Goal: Transaction & Acquisition: Book appointment/travel/reservation

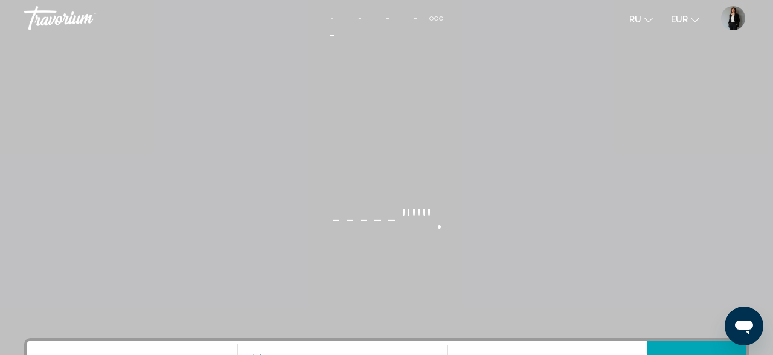
click at [739, 16] on img "Benutzermenü" at bounding box center [733, 18] width 24 height 24
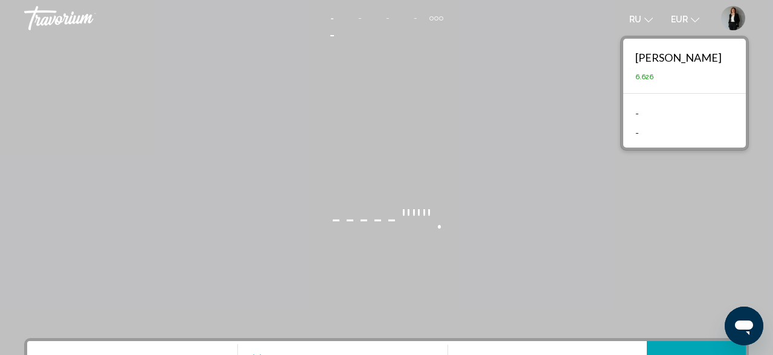
click at [647, 51] on div "[PERSON_NAME]" at bounding box center [679, 57] width 86 height 13
click at [653, 54] on div "Elena Guggenheimer" at bounding box center [679, 57] width 86 height 13
click at [729, 16] on img "Benutzermenü" at bounding box center [733, 18] width 24 height 24
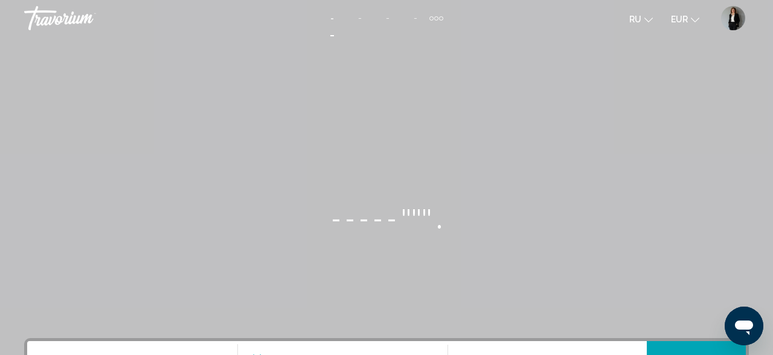
click at [729, 16] on img "Benutzermenü" at bounding box center [733, 18] width 24 height 24
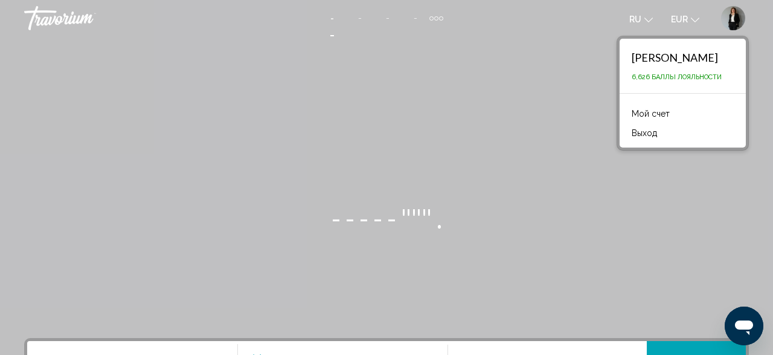
click at [729, 16] on img "Benutzermenü" at bounding box center [733, 18] width 24 height 24
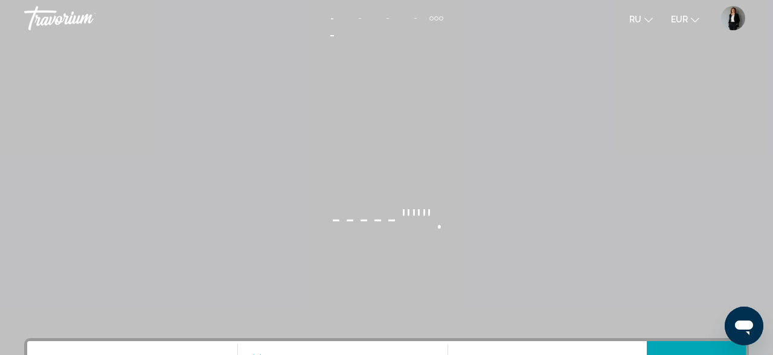
click at [729, 16] on img "Benutzermenü" at bounding box center [733, 18] width 24 height 24
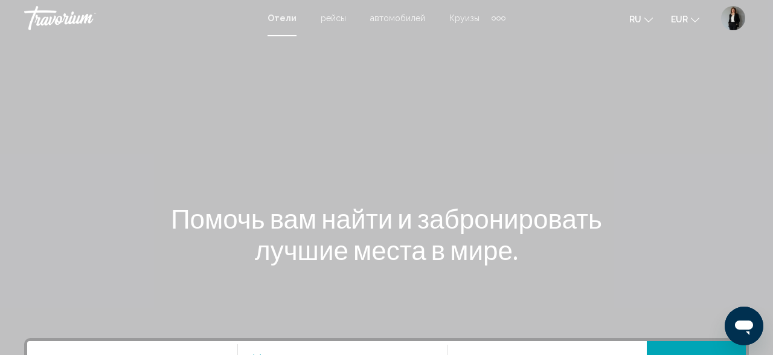
click at [730, 19] on img "User Menu" at bounding box center [733, 18] width 24 height 24
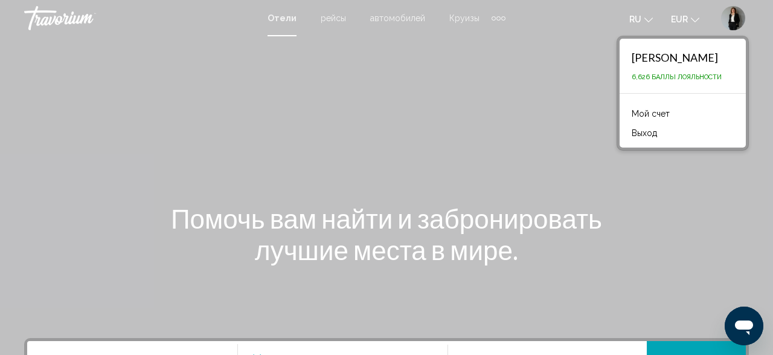
click at [639, 109] on link "Мой счет" at bounding box center [651, 114] width 50 height 16
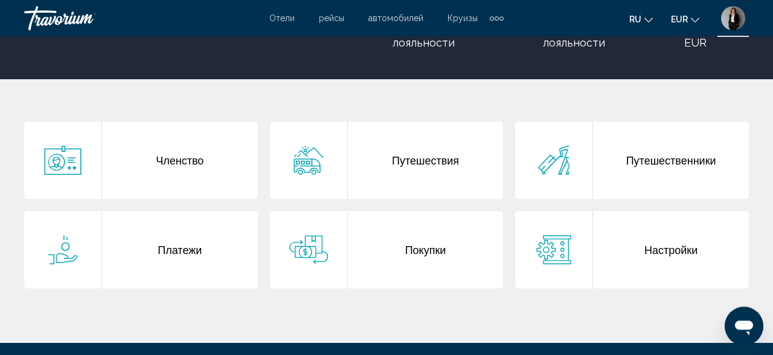
scroll to position [189, 0]
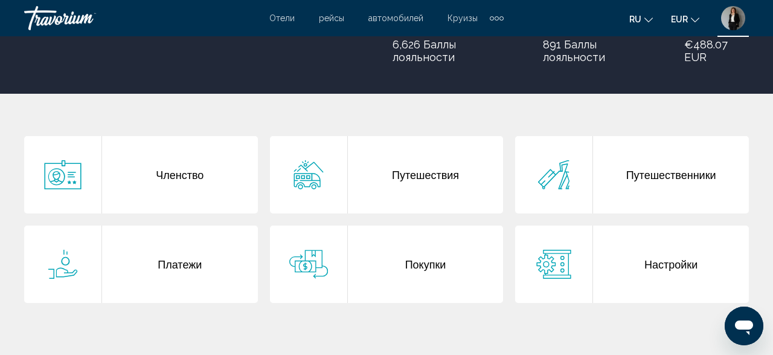
click at [406, 170] on div "Путешествия" at bounding box center [426, 174] width 156 height 77
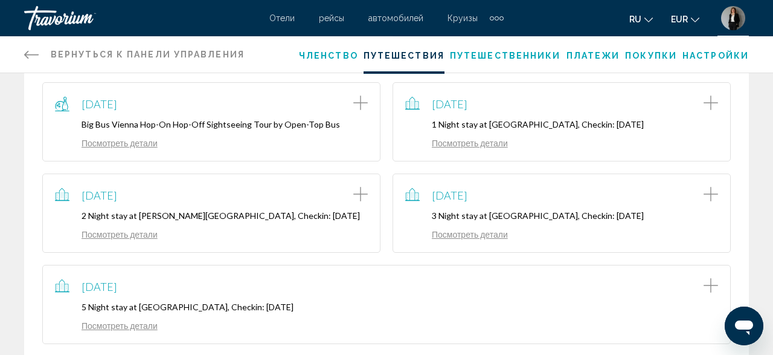
scroll to position [230, 0]
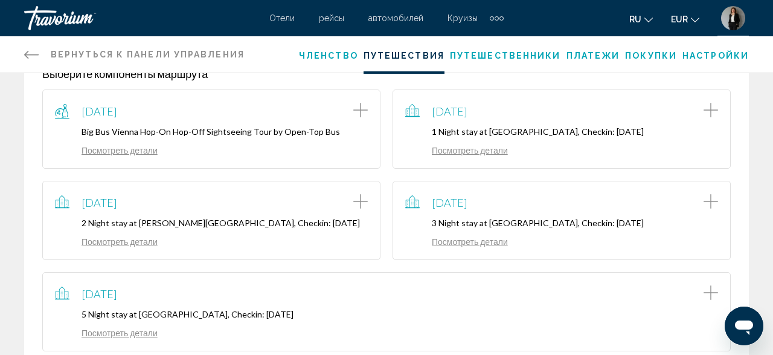
click at [535, 132] on p "1 Night stay at Villa Hammerschmiede Hotel & Restaurant, Checkin: 2025-01-31" at bounding box center [561, 131] width 313 height 10
click at [710, 105] on icon "Add item to trip" at bounding box center [711, 110] width 15 height 15
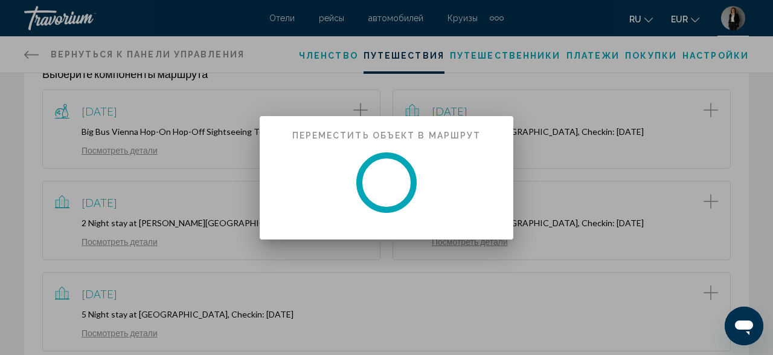
scroll to position [0, 0]
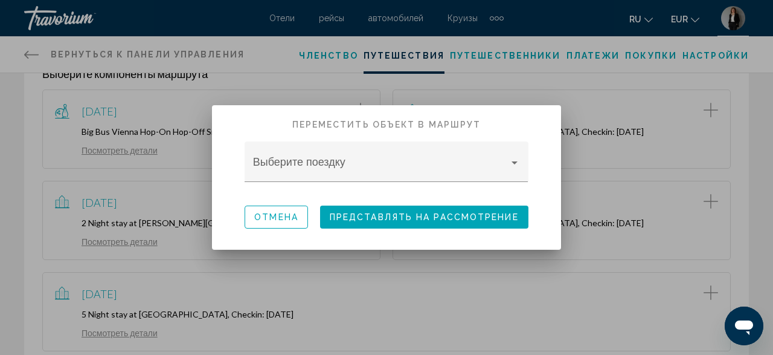
click at [577, 90] on div at bounding box center [386, 177] width 773 height 355
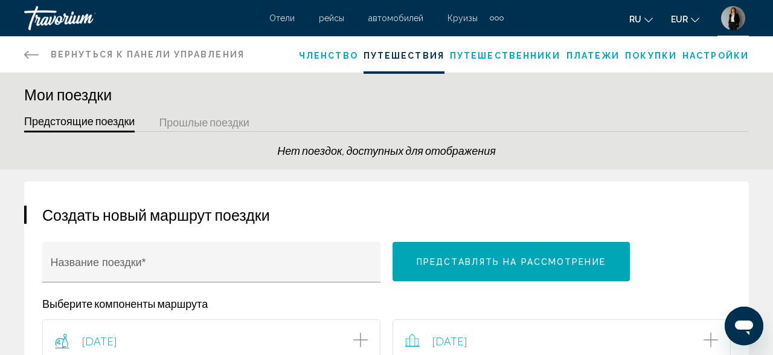
scroll to position [230, 0]
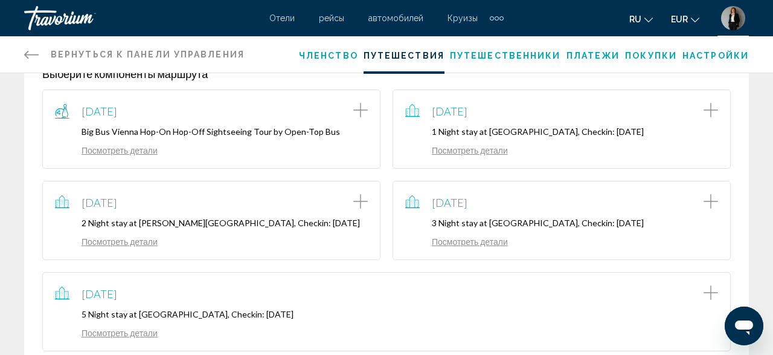
click at [451, 155] on link "Посмотреть детали" at bounding box center [456, 150] width 103 height 10
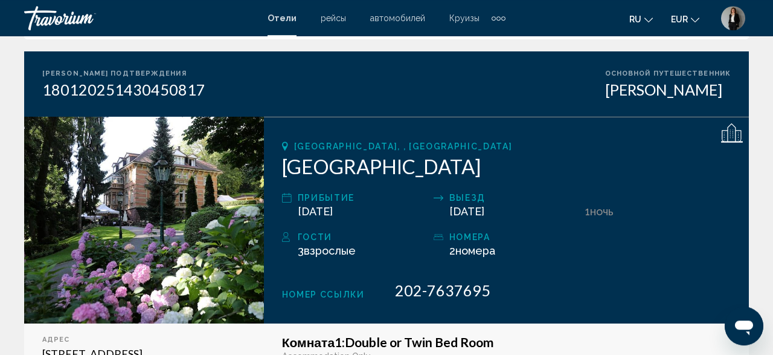
scroll to position [126, 0]
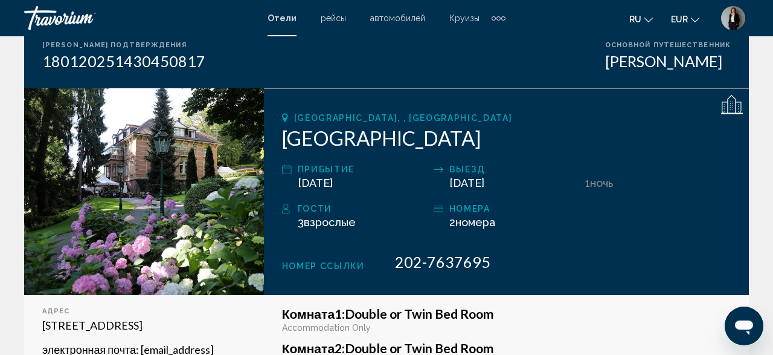
drag, startPoint x: 672, startPoint y: 140, endPoint x: 281, endPoint y: 146, distance: 391.0
click at [281, 146] on div "Karlsruhe, , Germany Villa Hammerschmiede Hotel & Restaurant прибытие Jan 31, 2…" at bounding box center [506, 191] width 485 height 207
copy h2 "Villa Hammerschmiede Hotel & Restaurant"
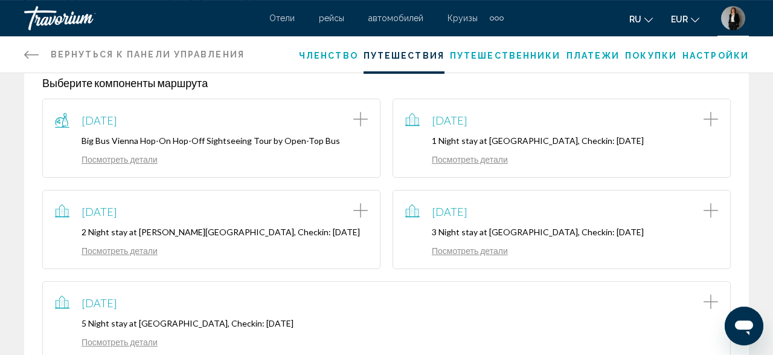
scroll to position [251, 0]
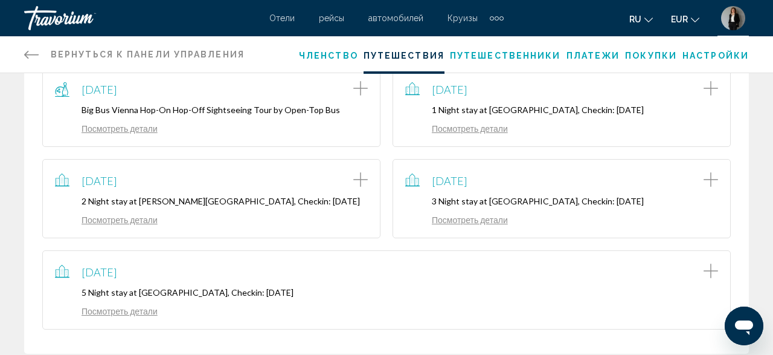
click at [497, 225] on link "Посмотреть детали" at bounding box center [456, 220] width 103 height 10
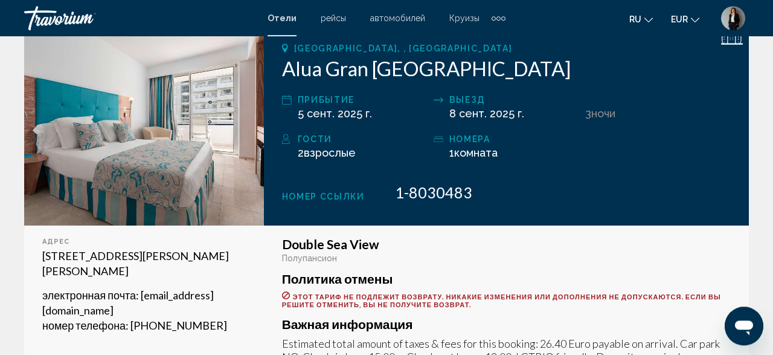
scroll to position [63, 0]
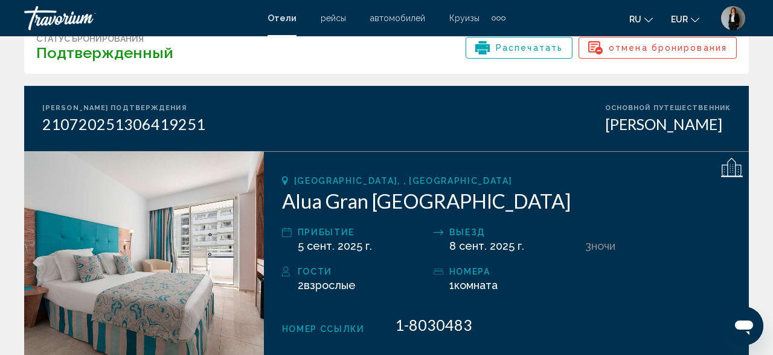
drag, startPoint x: 520, startPoint y: 202, endPoint x: 275, endPoint y: 213, distance: 245.6
click at [275, 213] on div "Camp De Mar, , Spain Alua Gran Camp de Mar прибытие 5 сент. 2025 г. Выезд 8 сен…" at bounding box center [506, 254] width 485 height 207
copy h2 "Alua Gran Camp de Mar"
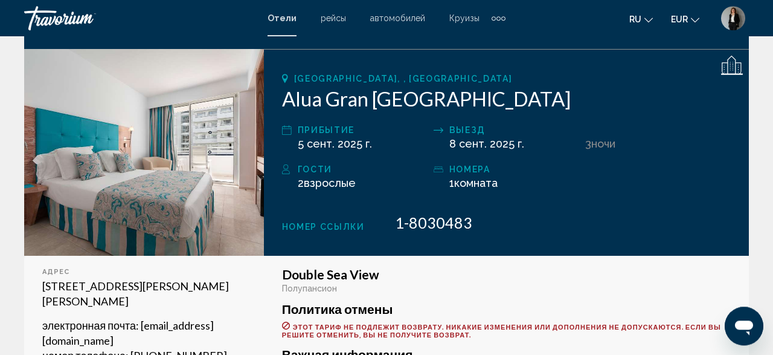
scroll to position [164, 0]
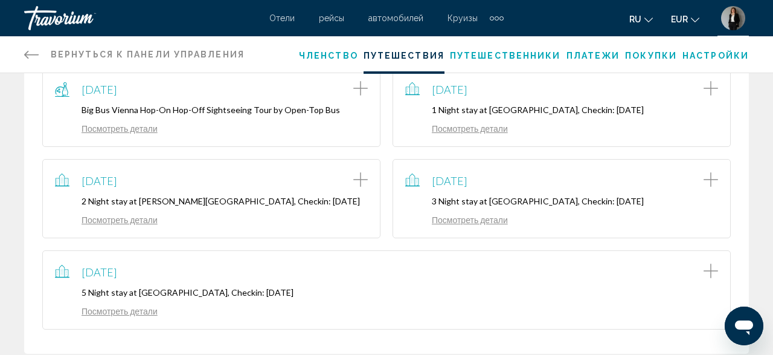
scroll to position [314, 0]
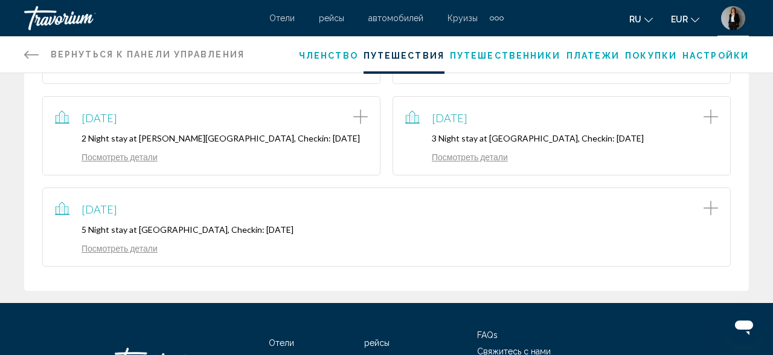
click at [138, 253] on link "Посмотреть детали" at bounding box center [106, 248] width 103 height 10
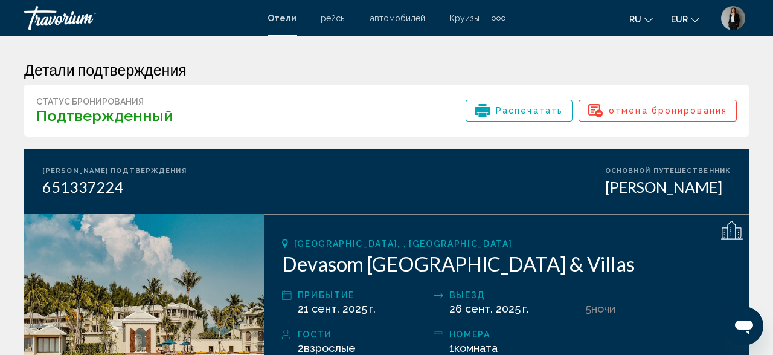
drag, startPoint x: 660, startPoint y: 258, endPoint x: 286, endPoint y: 266, distance: 374.1
click at [286, 266] on h2 "Devasom Khao Lak Beach Resort & Villas" at bounding box center [506, 263] width 449 height 24
copy h2 "Devasom Khao Lak Beach Resort & Villas"
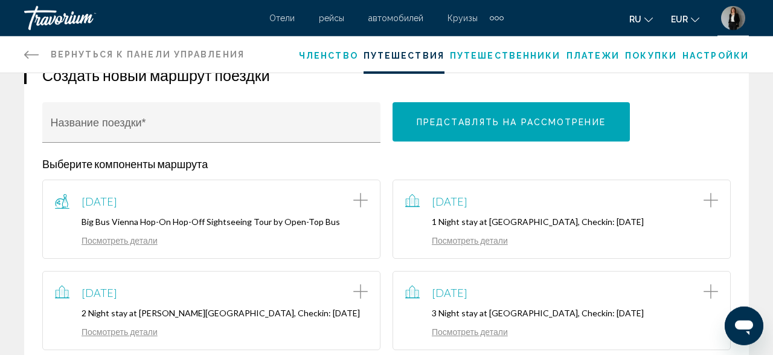
scroll to position [251, 0]
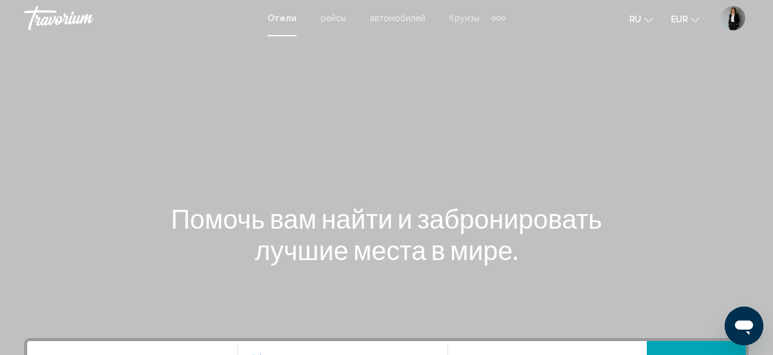
click at [497, 17] on div "Extra navigation items" at bounding box center [499, 18] width 4 height 4
click at [479, 42] on span "деятельность" at bounding box center [469, 41] width 54 height 10
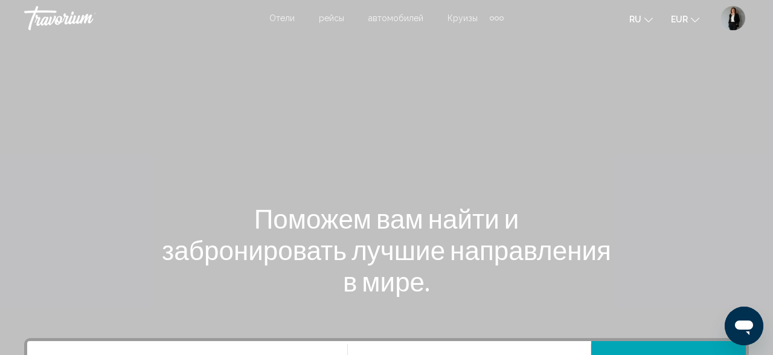
scroll to position [251, 0]
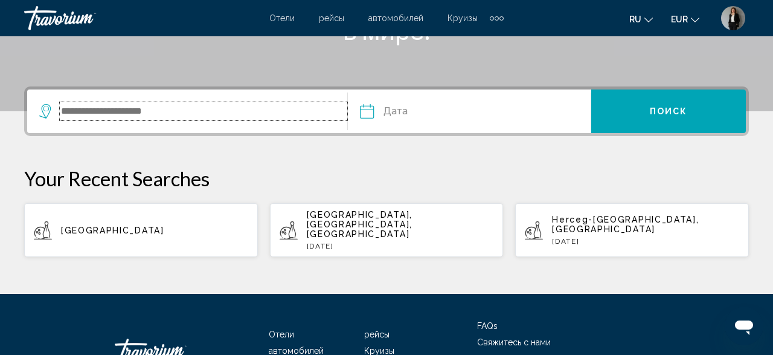
click at [177, 106] on input "Search widget" at bounding box center [204, 111] width 288 height 18
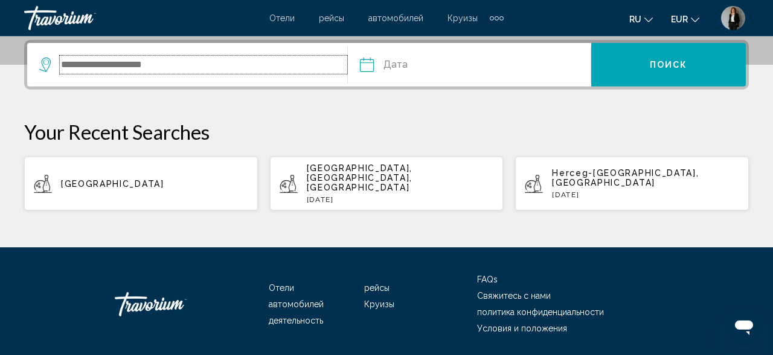
scroll to position [299, 0]
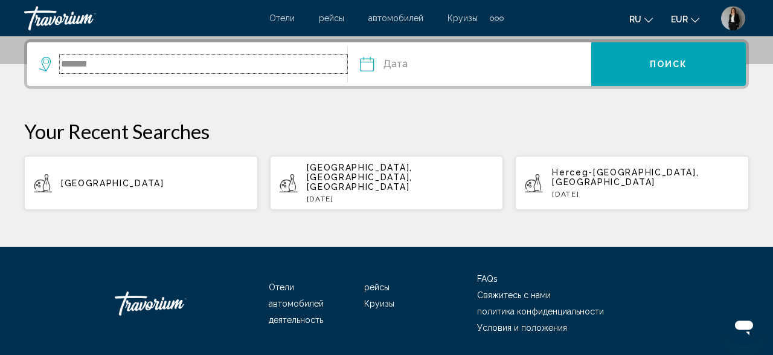
type input "******"
click at [402, 66] on input "Date" at bounding box center [417, 65] width 120 height 47
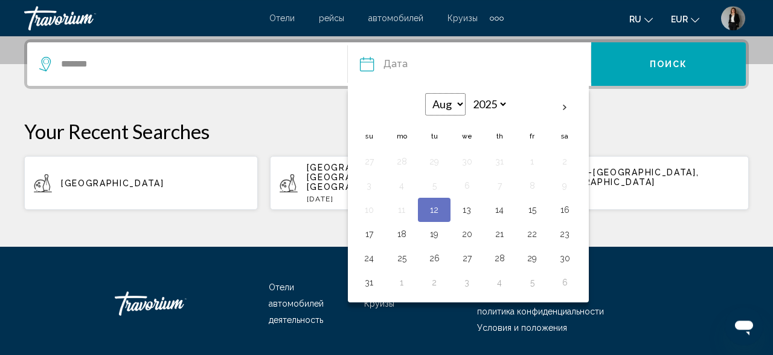
click at [426, 94] on select "*** *** *** *** *** *** *** *** *** *** *** ***" at bounding box center [445, 104] width 39 height 21
select select "*"
click option "***" at bounding box center [0, 0] width 0 height 0
click at [411, 235] on td "22" at bounding box center [402, 234] width 33 height 24
click at [405, 231] on button "22" at bounding box center [401, 233] width 19 height 17
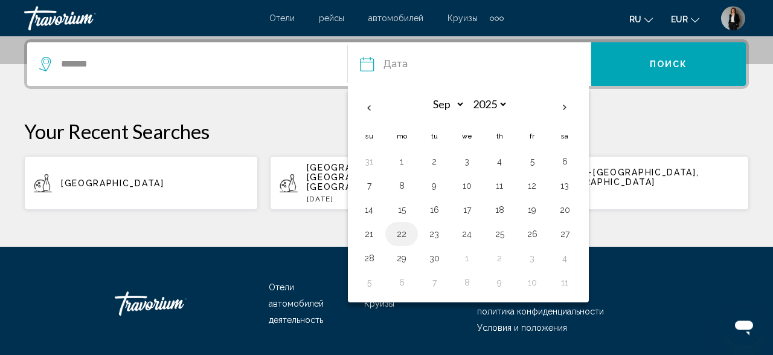
type input "**********"
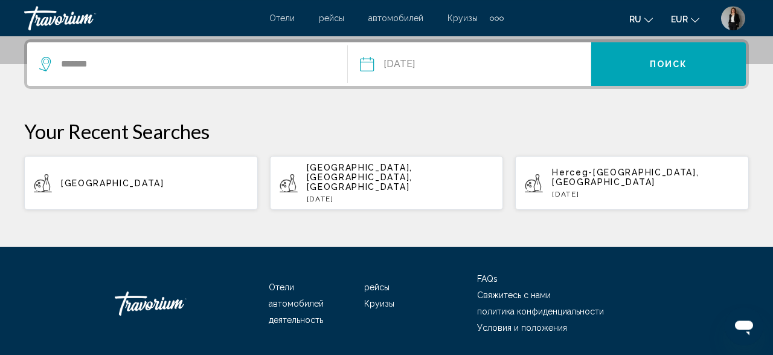
click at [660, 78] on button "Поиск" at bounding box center [669, 64] width 155 height 44
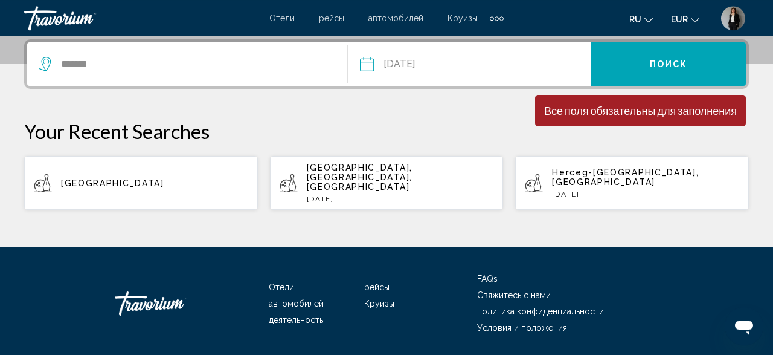
click at [665, 68] on span "Поиск" at bounding box center [669, 65] width 38 height 10
click at [162, 71] on input "******" at bounding box center [204, 64] width 288 height 18
click at [155, 57] on input "******" at bounding box center [204, 64] width 288 height 18
click at [154, 57] on input "******" at bounding box center [204, 64] width 288 height 18
type input "*"
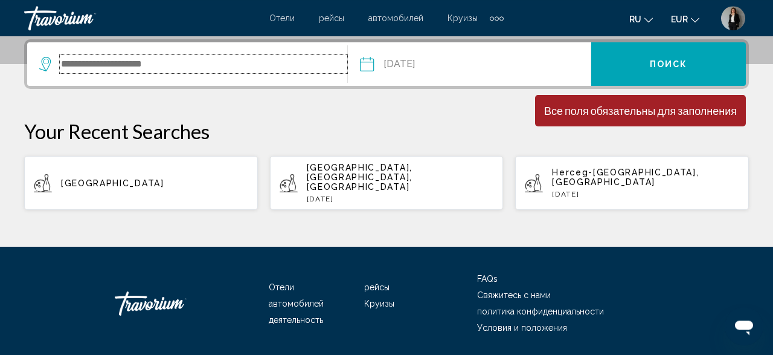
paste input "**********"
click at [680, 60] on span "Поиск" at bounding box center [669, 65] width 38 height 10
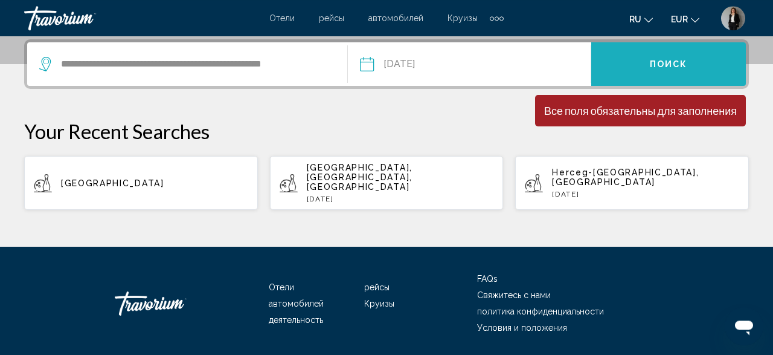
click at [680, 60] on span "Поиск" at bounding box center [669, 65] width 38 height 10
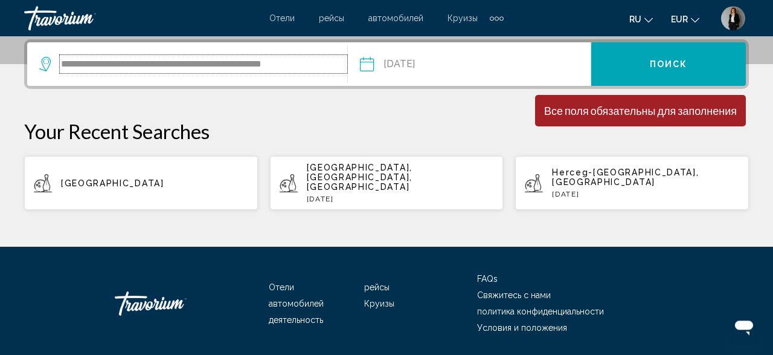
click at [330, 68] on input "**********" at bounding box center [204, 64] width 288 height 18
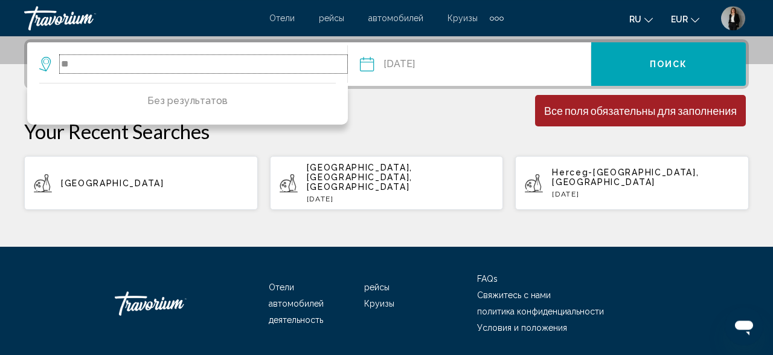
type input "*"
paste input "**********"
drag, startPoint x: 100, startPoint y: 64, endPoint x: 63, endPoint y: 68, distance: 36.4
click at [63, 67] on input "**********" at bounding box center [204, 64] width 288 height 18
click at [291, 64] on input "**********" at bounding box center [204, 64] width 288 height 18
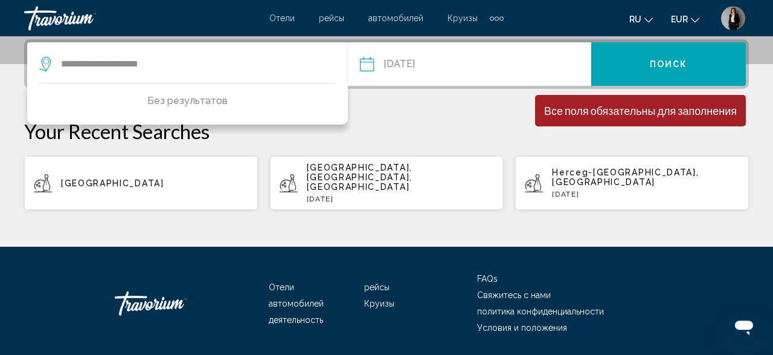
click at [646, 63] on button "Поиск" at bounding box center [669, 64] width 155 height 44
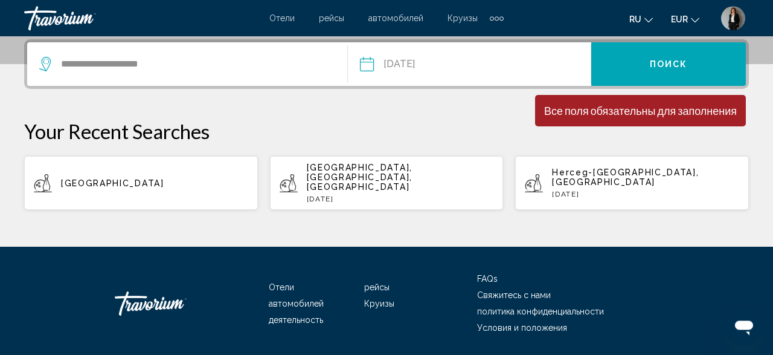
click at [646, 63] on button "Поиск" at bounding box center [669, 64] width 155 height 44
click at [283, 74] on div "**********" at bounding box center [193, 64] width 308 height 44
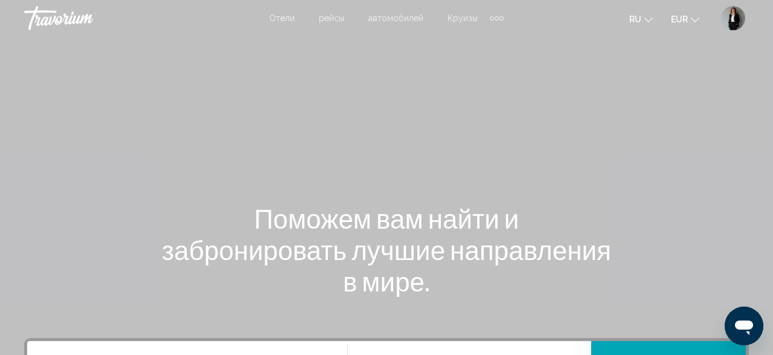
scroll to position [251, 0]
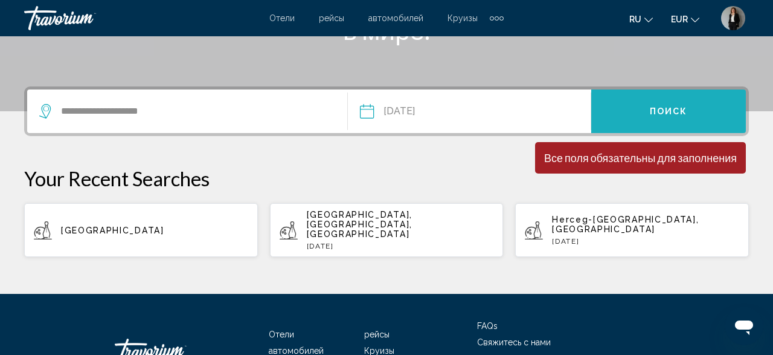
click at [686, 105] on button "Поиск" at bounding box center [669, 111] width 155 height 44
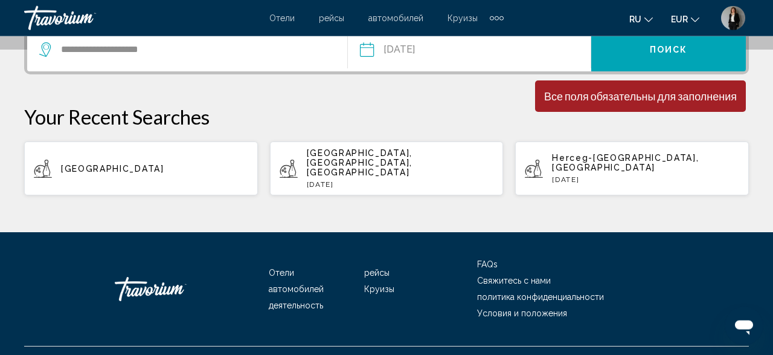
scroll to position [314, 0]
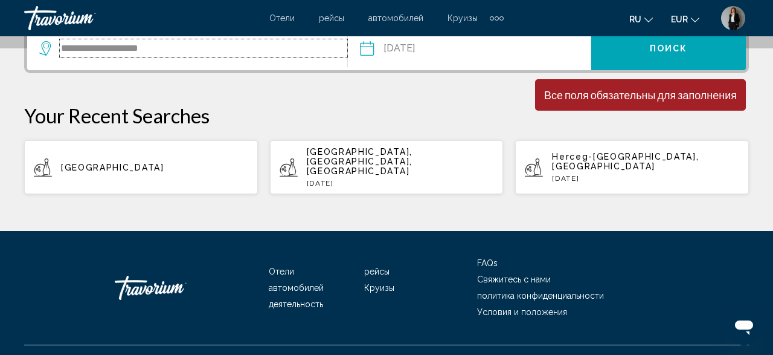
click at [299, 42] on input "**********" at bounding box center [204, 48] width 288 height 18
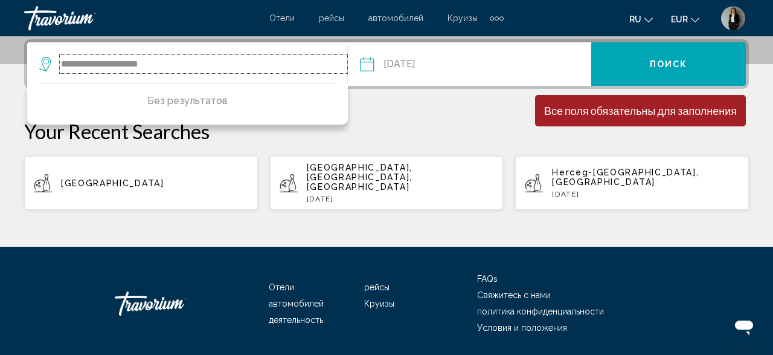
scroll to position [298, 0]
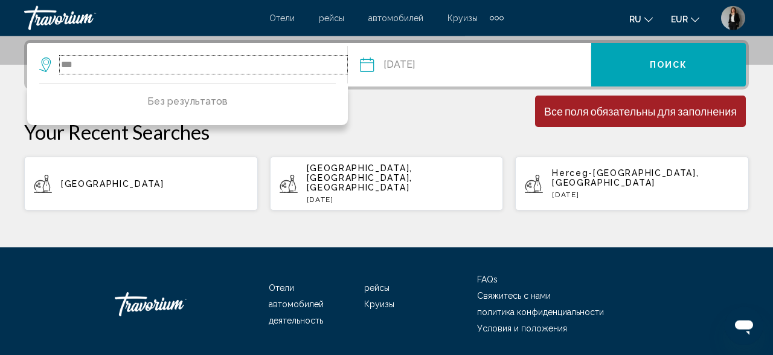
type input "*"
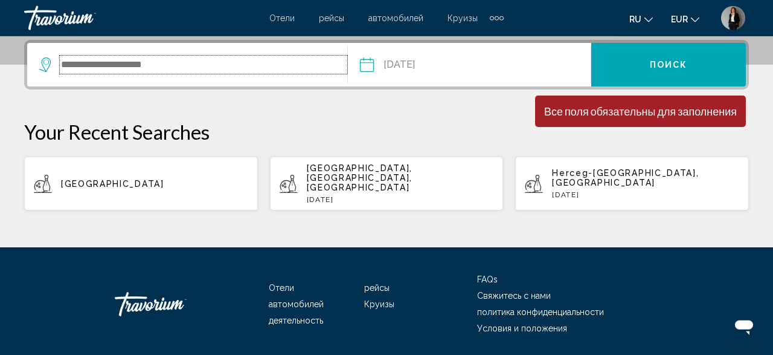
paste input "**********"
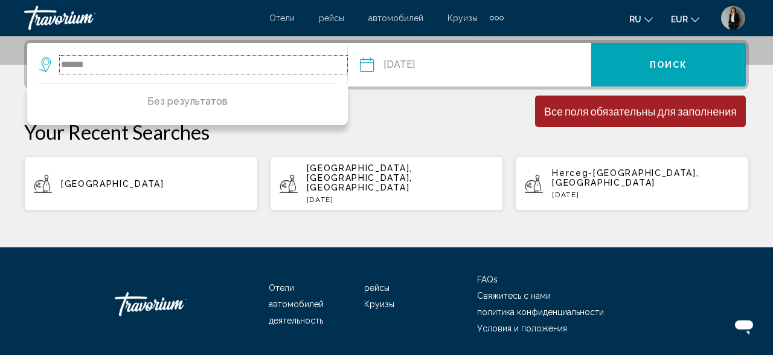
type input "*****"
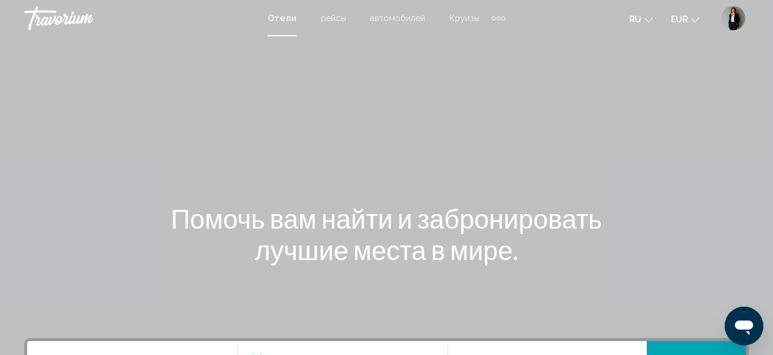
click at [740, 24] on img "User Menu" at bounding box center [733, 18] width 24 height 24
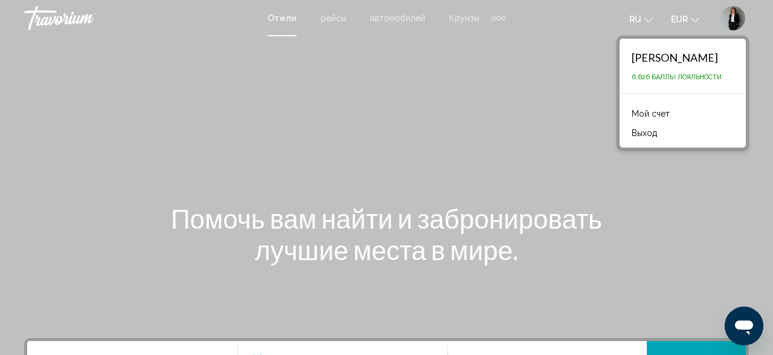
click at [629, 111] on link "Мой счет" at bounding box center [651, 114] width 50 height 16
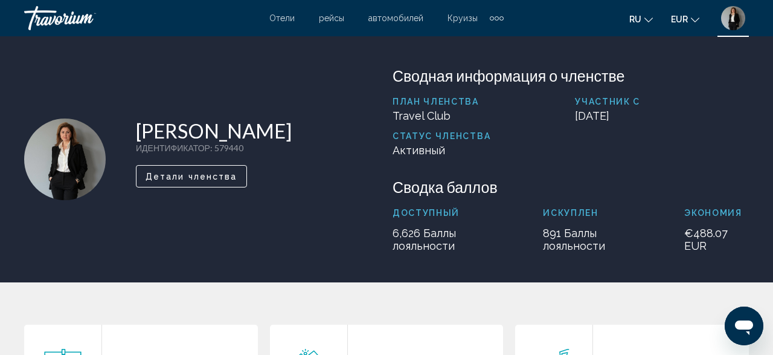
scroll to position [251, 0]
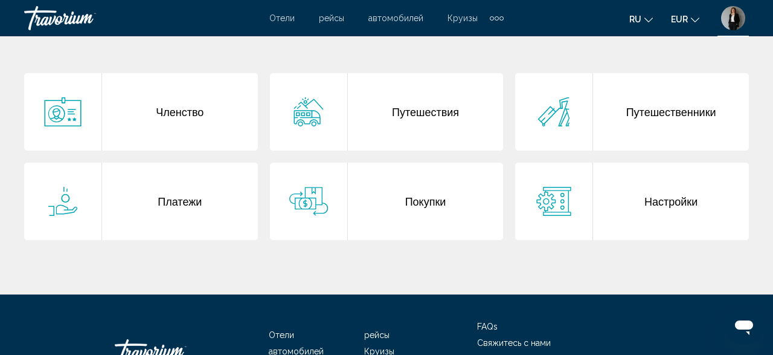
click at [461, 108] on div "Путешествия" at bounding box center [426, 111] width 156 height 77
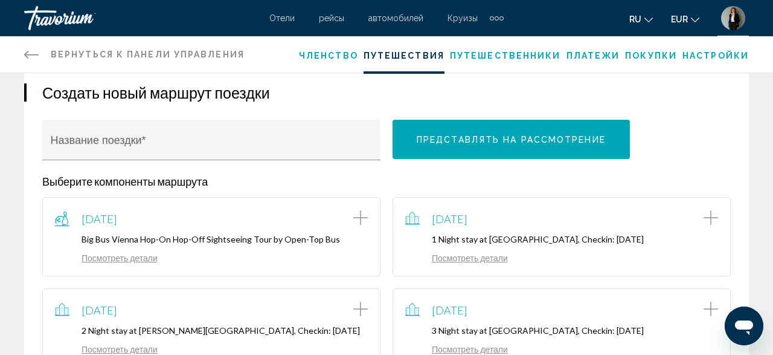
scroll to position [251, 0]
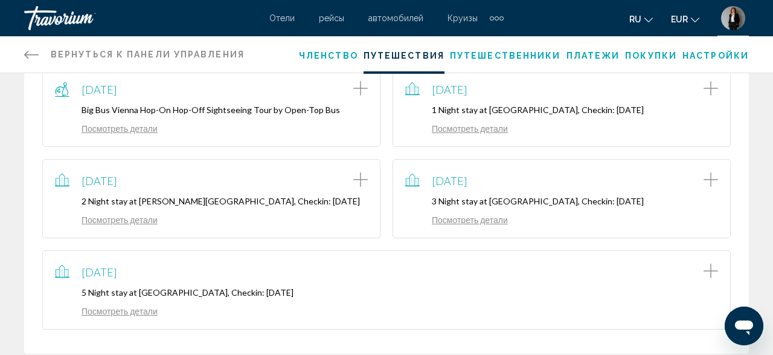
click at [210, 296] on p "5 Night stay at [GEOGRAPHIC_DATA], Checkin: [DATE]" at bounding box center [386, 292] width 663 height 10
click at [212, 297] on p "5 Night stay at [GEOGRAPHIC_DATA], Checkin: [DATE]" at bounding box center [386, 292] width 663 height 10
click at [132, 316] on link "Посмотреть детали" at bounding box center [106, 311] width 103 height 10
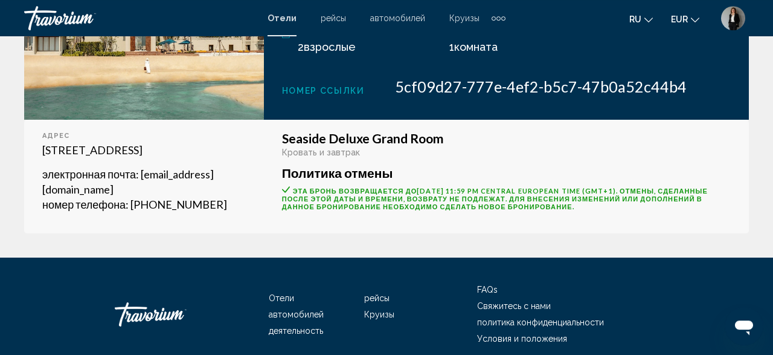
scroll to position [314, 0]
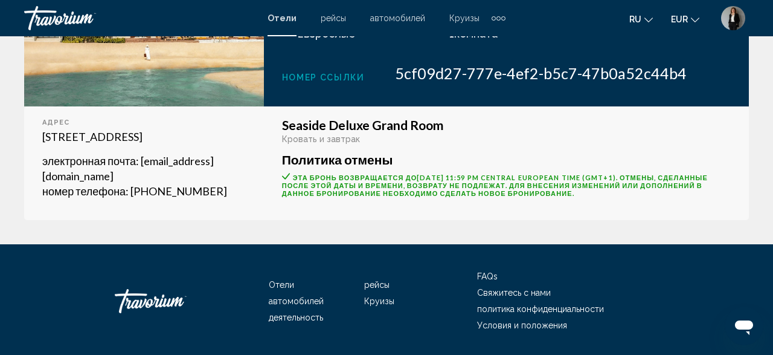
drag, startPoint x: 91, startPoint y: 153, endPoint x: 44, endPoint y: 138, distance: 49.5
click at [44, 138] on p "[STREET_ADDRESS]" at bounding box center [144, 136] width 204 height 15
click at [262, 160] on div "адрес 79 Moo 3 Khuk Khak Beach Road, Takua Pa 82220, Thailand электронная почта…" at bounding box center [144, 163] width 240 height 114
drag, startPoint x: 93, startPoint y: 151, endPoint x: 41, endPoint y: 140, distance: 53.2
click at [41, 140] on div "адрес 79 Moo 3 Khuk Khak Beach Road, Takua Pa 82220, Thailand электронная почта…" at bounding box center [144, 163] width 240 height 114
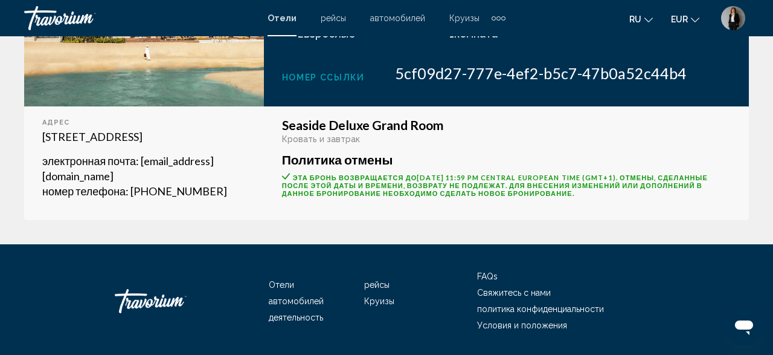
copy p "[STREET_ADDRESS]"
click at [222, 144] on p "[STREET_ADDRESS]" at bounding box center [144, 136] width 204 height 15
drag, startPoint x: 131, startPoint y: 153, endPoint x: 53, endPoint y: 152, distance: 78.0
click at [53, 144] on p "[STREET_ADDRESS]" at bounding box center [144, 136] width 204 height 15
copy p "82220, Thailand"
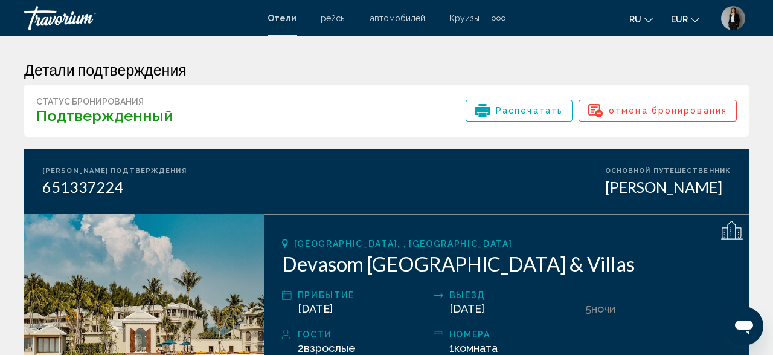
scroll to position [0, 0]
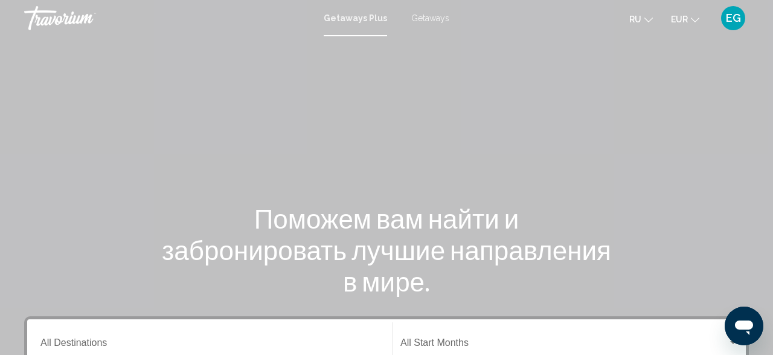
click at [430, 18] on span "Getaways" at bounding box center [430, 18] width 38 height 10
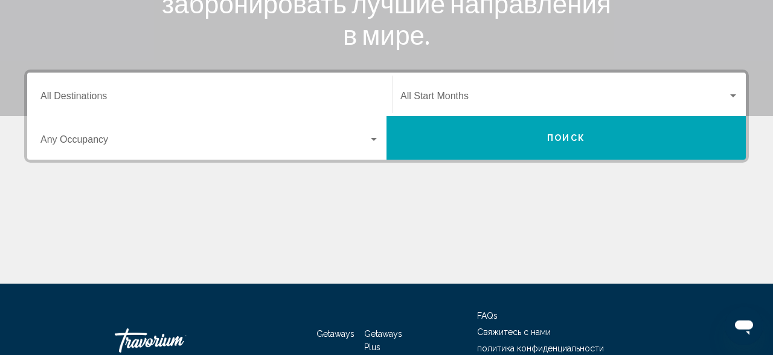
scroll to position [251, 0]
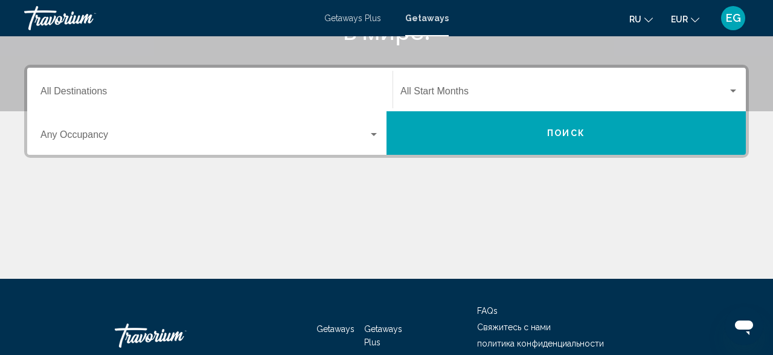
click at [259, 129] on div "Occupancy Any Occupancy" at bounding box center [209, 133] width 339 height 38
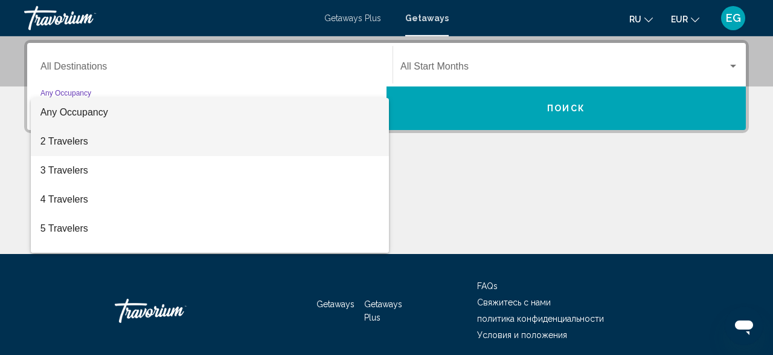
scroll to position [277, 0]
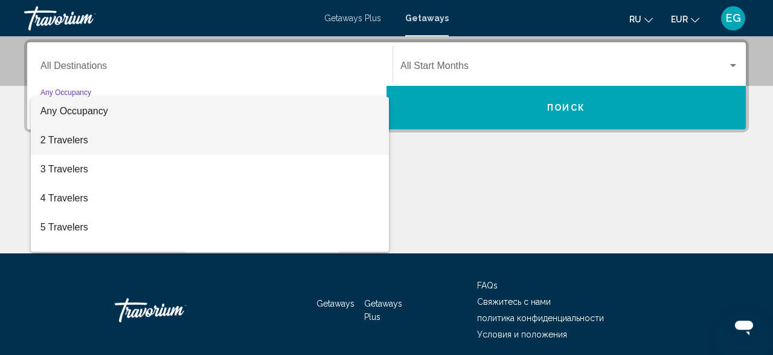
click at [250, 138] on span "2 Travelers" at bounding box center [209, 140] width 339 height 29
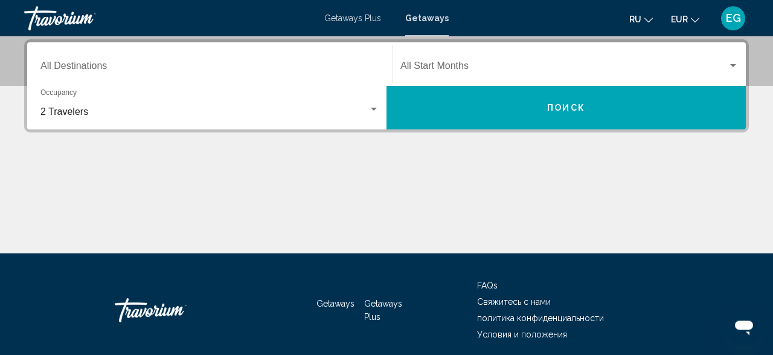
click at [459, 62] on div "Start Month All Start Months" at bounding box center [570, 64] width 338 height 38
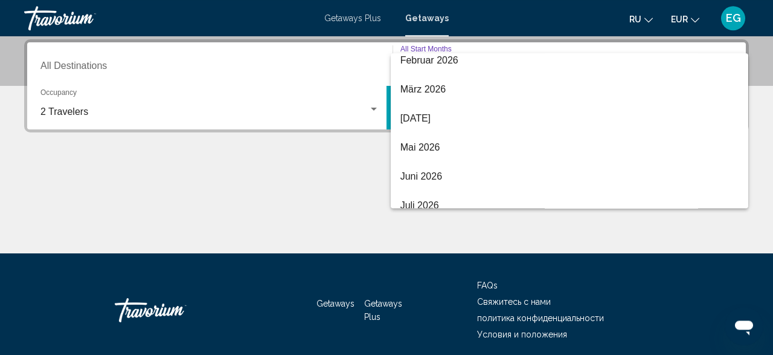
scroll to position [251, 0]
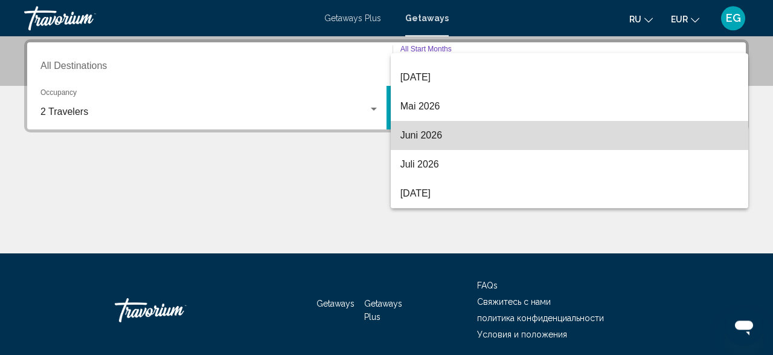
click at [484, 131] on span "Juni 2026" at bounding box center [570, 135] width 339 height 29
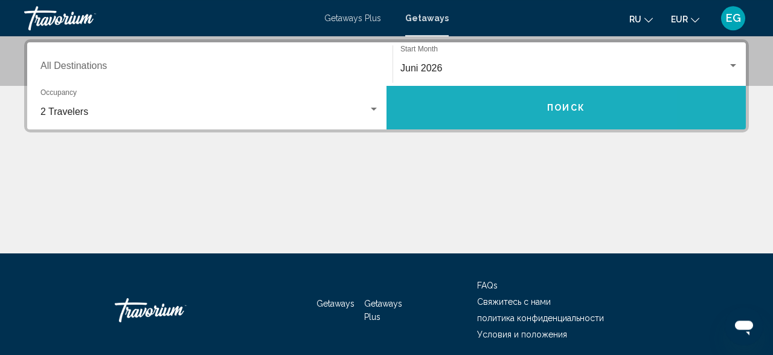
click at [482, 101] on button "Поиск" at bounding box center [567, 108] width 360 height 44
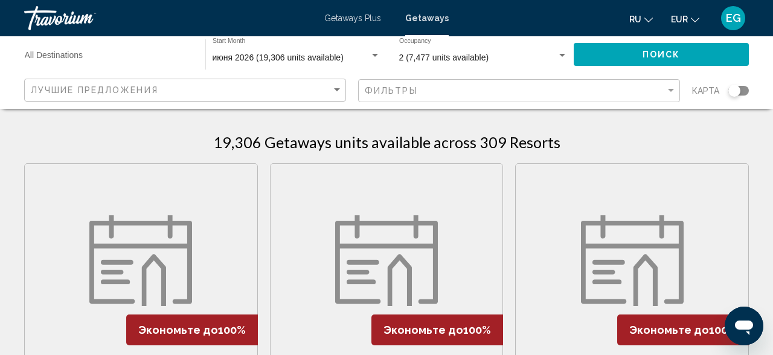
click at [746, 92] on div "Search widget" at bounding box center [739, 91] width 21 height 10
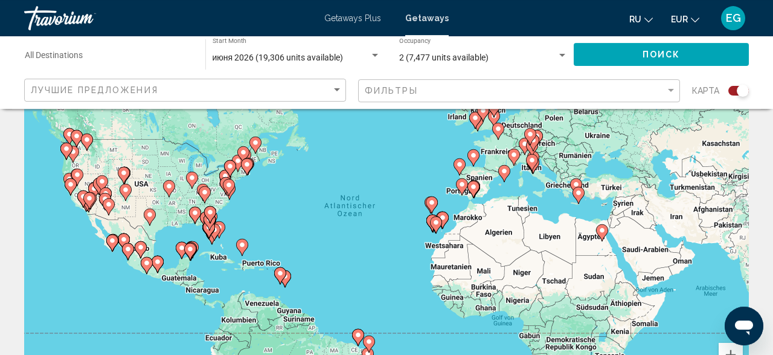
scroll to position [189, 0]
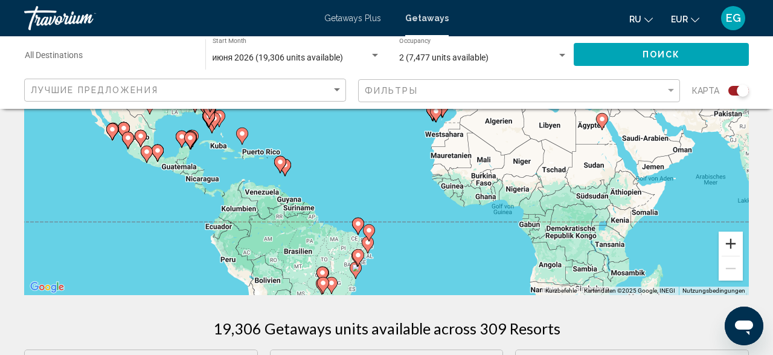
click at [731, 240] on button "Vergrößern" at bounding box center [731, 243] width 24 height 24
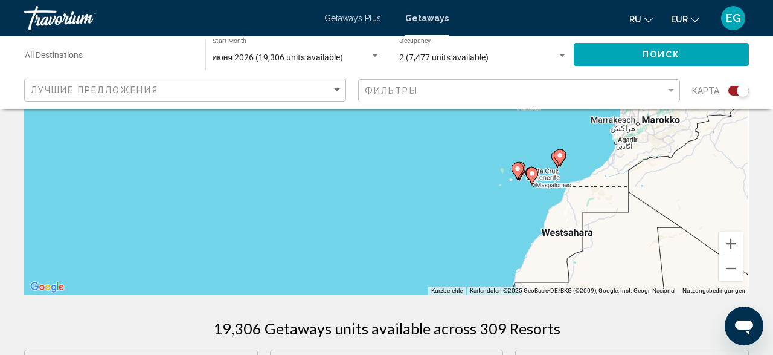
drag, startPoint x: 519, startPoint y: 195, endPoint x: 428, endPoint y: 248, distance: 105.3
click at [428, 248] on div "Um den Modus zum Ziehen mit der Tastatur zu aktivieren, drückst du Alt + Eingab…" at bounding box center [386, 113] width 725 height 363
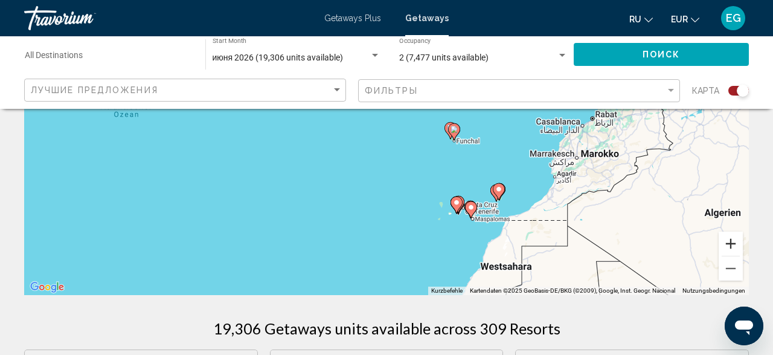
click at [732, 242] on button "Vergrößern" at bounding box center [731, 243] width 24 height 24
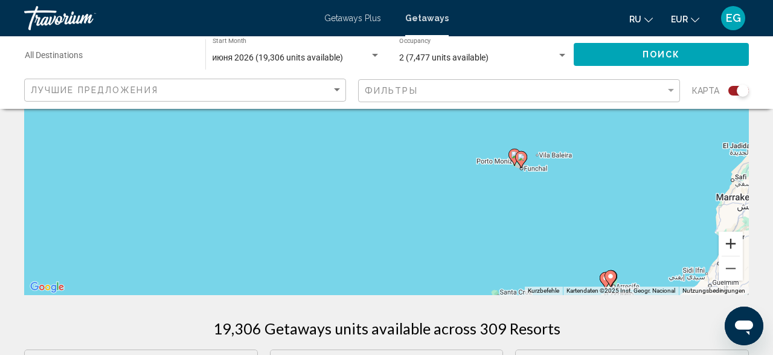
click at [732, 246] on button "Vergrößern" at bounding box center [731, 243] width 24 height 24
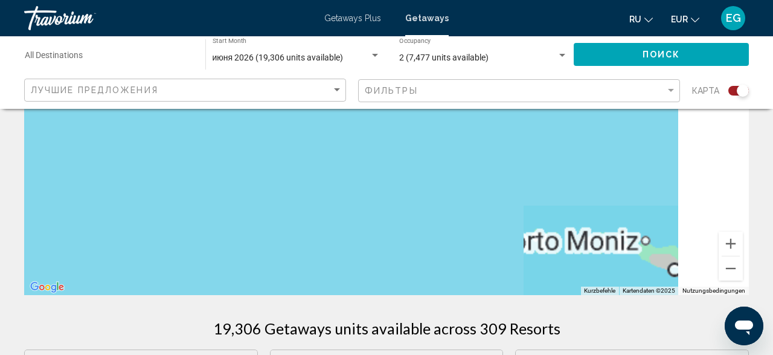
drag, startPoint x: 639, startPoint y: 217, endPoint x: 193, endPoint y: 127, distance: 454.2
click at [193, 127] on div "Main content" at bounding box center [386, 113] width 725 height 363
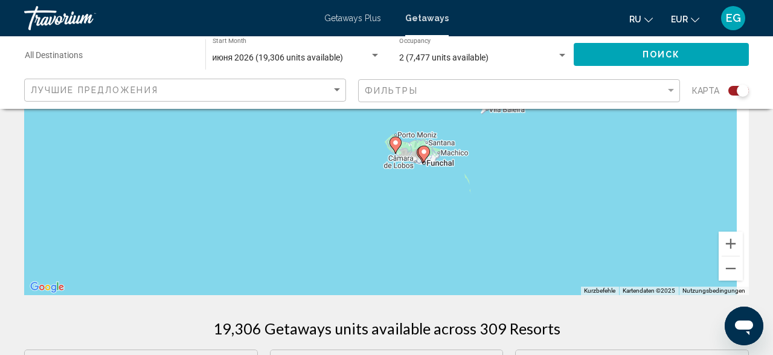
drag, startPoint x: 277, startPoint y: 219, endPoint x: 213, endPoint y: 131, distance: 108.9
click at [213, 131] on div "Um den Modus zum Ziehen mit der Tastatur zu aktivieren, drückst du Alt + Eingab…" at bounding box center [386, 113] width 725 height 363
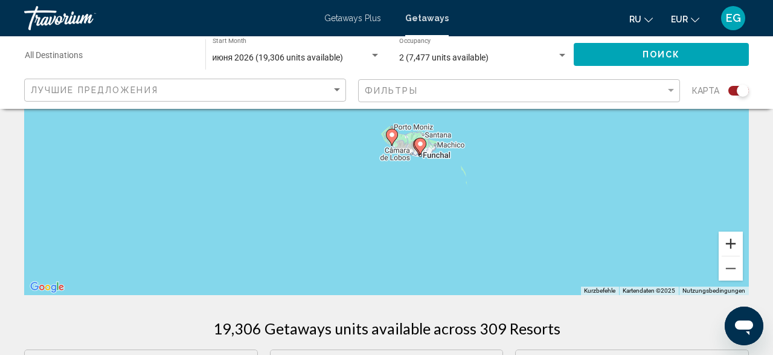
click at [729, 247] on button "Vergrößern" at bounding box center [731, 243] width 24 height 24
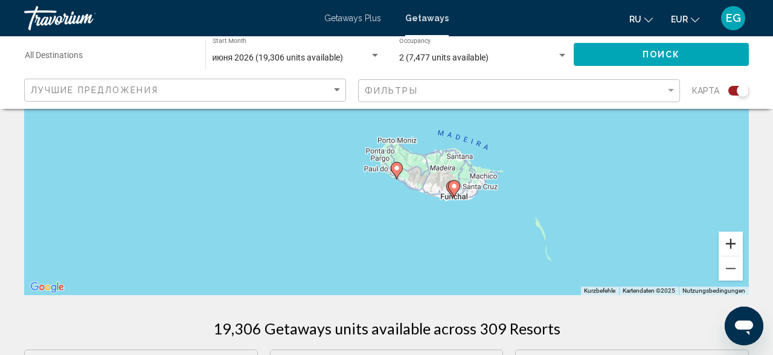
click at [729, 247] on button "Vergrößern" at bounding box center [731, 243] width 24 height 24
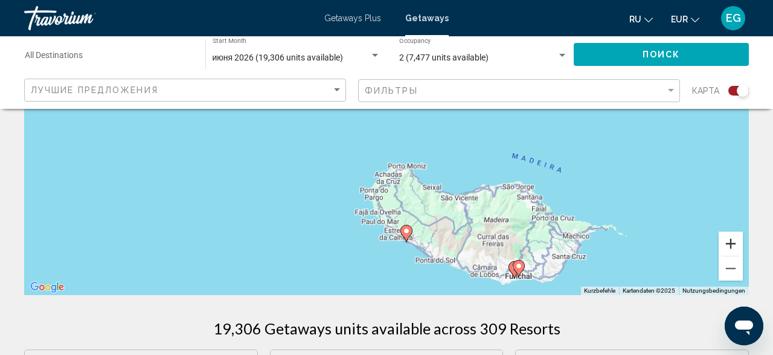
click at [729, 247] on button "Vergrößern" at bounding box center [731, 243] width 24 height 24
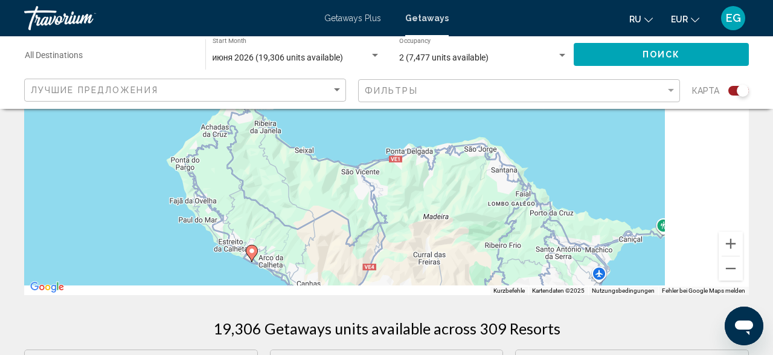
drag, startPoint x: 627, startPoint y: 227, endPoint x: 425, endPoint y: 101, distance: 237.8
click at [425, 101] on div "Um den Modus zum Ziehen mit der Tastatur zu aktivieren, drückst du Alt + Eingab…" at bounding box center [386, 113] width 725 height 363
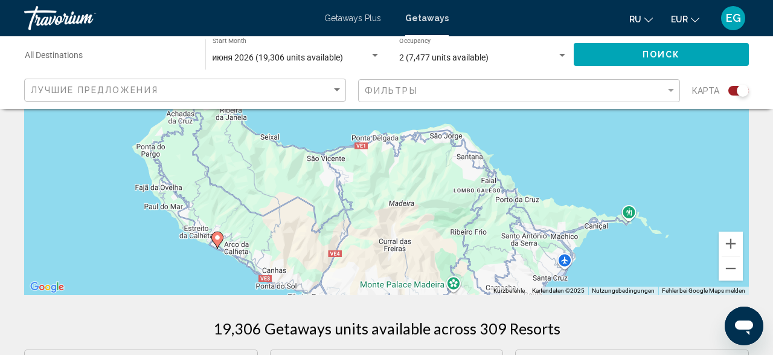
drag, startPoint x: 499, startPoint y: 221, endPoint x: 476, endPoint y: 75, distance: 147.4
click at [476, 75] on div "Um den Modus zum Ziehen mit der Tastatur zu aktivieren, drückst du Alt + Eingab…" at bounding box center [386, 113] width 725 height 363
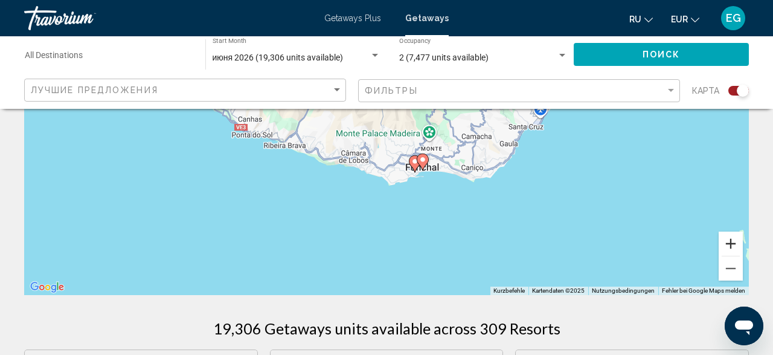
click at [739, 244] on button "Vergrößern" at bounding box center [731, 243] width 24 height 24
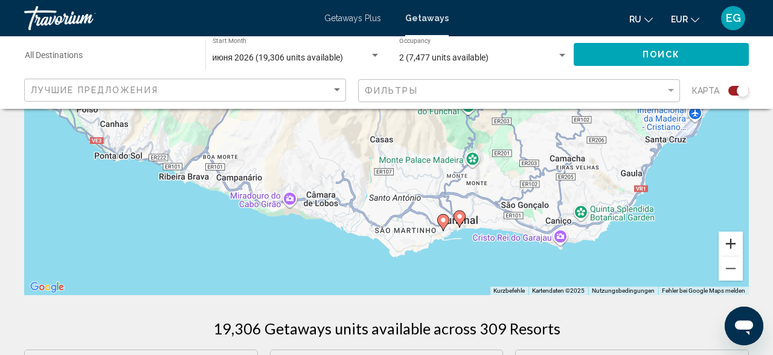
click at [739, 244] on button "Vergrößern" at bounding box center [731, 243] width 24 height 24
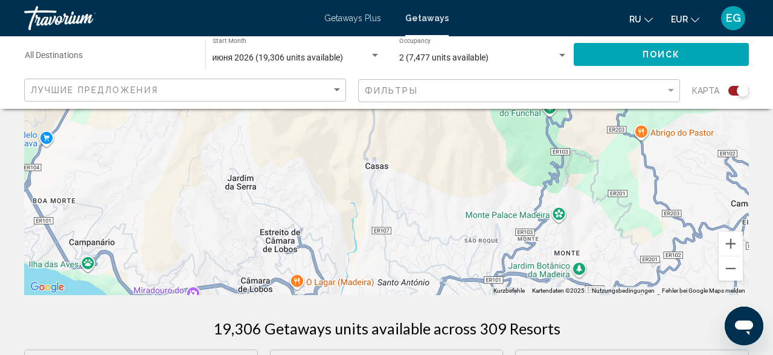
drag, startPoint x: 689, startPoint y: 229, endPoint x: 584, endPoint y: 92, distance: 172.5
click at [585, 92] on div "Um den Modus zum Ziehen mit der Tastatur zu aktivieren, drückst du Alt + Eingab…" at bounding box center [386, 113] width 725 height 363
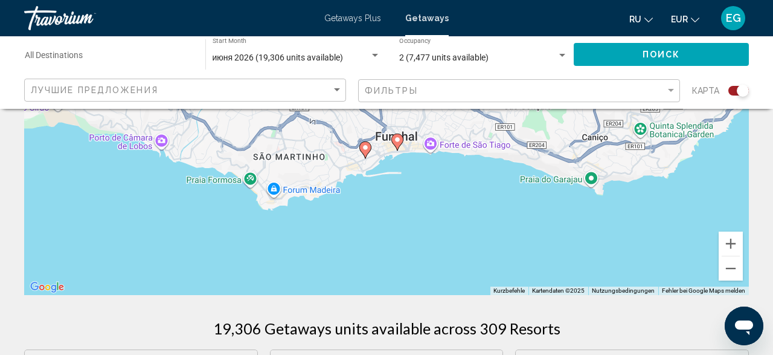
drag, startPoint x: 414, startPoint y: 184, endPoint x: 416, endPoint y: 176, distance: 8.7
click at [416, 176] on div "Um den Modus zum Ziehen mit der Tastatur zu aktivieren, drückst du Alt + Eingab…" at bounding box center [386, 113] width 725 height 363
click at [398, 141] on image "Main content" at bounding box center [397, 139] width 7 height 7
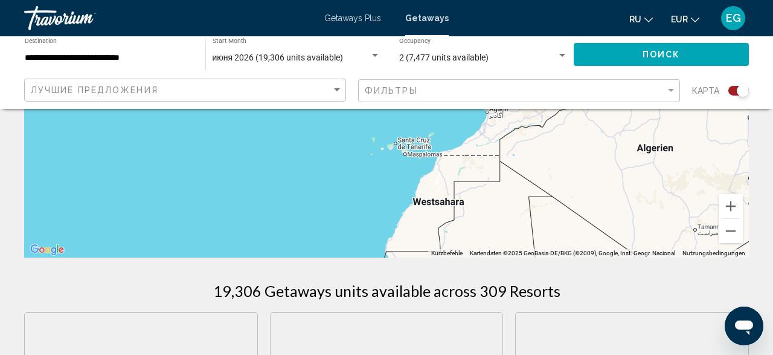
scroll to position [251, 0]
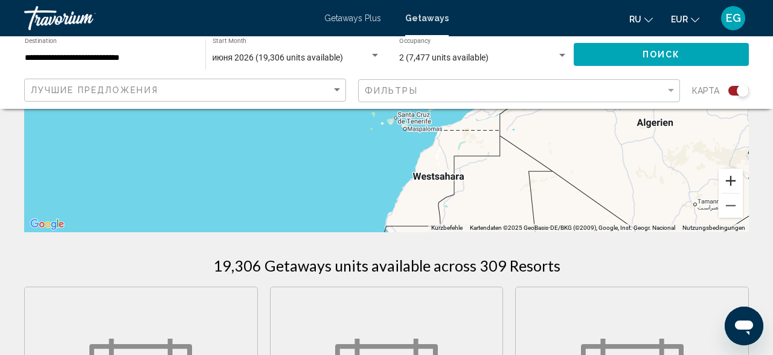
click at [730, 175] on button "Vergrößern" at bounding box center [731, 181] width 24 height 24
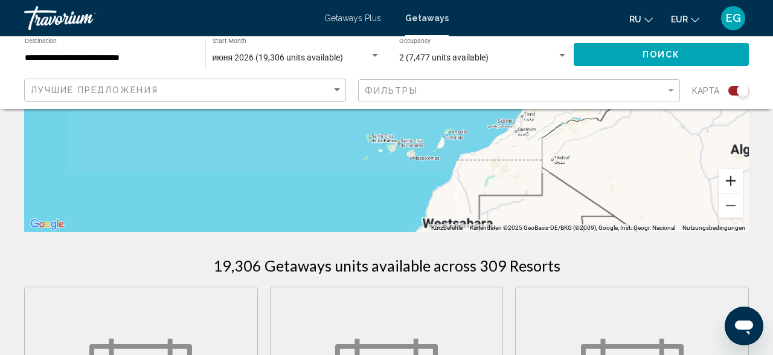
click at [730, 175] on button "Vergrößern" at bounding box center [731, 181] width 24 height 24
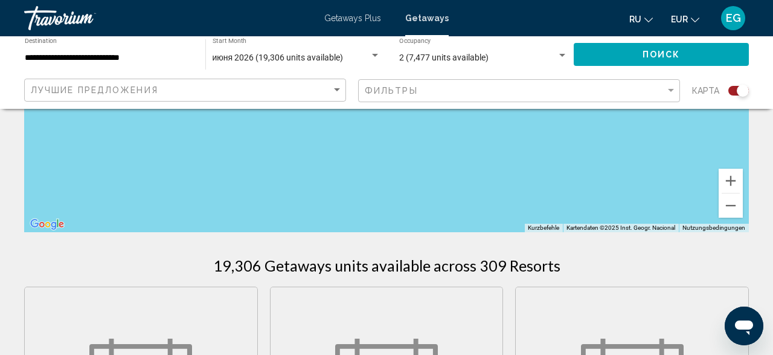
drag, startPoint x: 535, startPoint y: 144, endPoint x: 563, endPoint y: 228, distance: 88.5
click at [563, 228] on div "Um den Modus zum Ziehen mit der Tastatur zu aktivieren, drückst du Alt + Eingab…" at bounding box center [386, 50] width 725 height 363
click at [735, 179] on button "Vergrößern" at bounding box center [731, 181] width 24 height 24
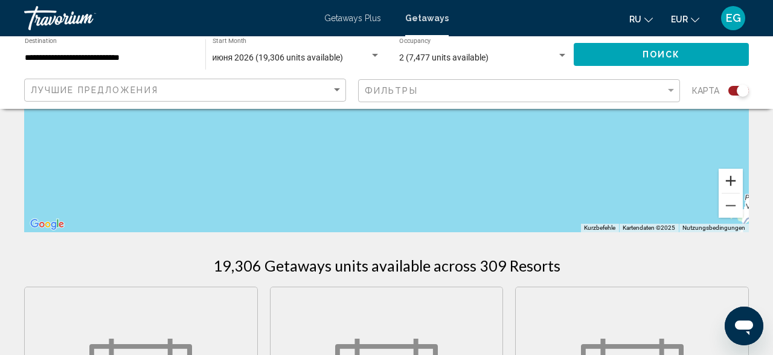
click at [735, 179] on button "Vergrößern" at bounding box center [731, 181] width 24 height 24
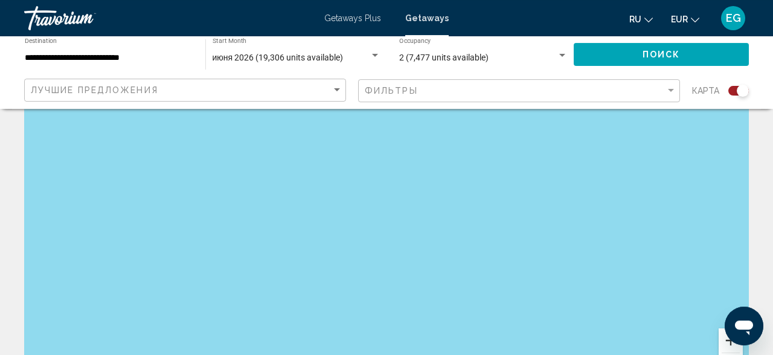
scroll to position [0, 0]
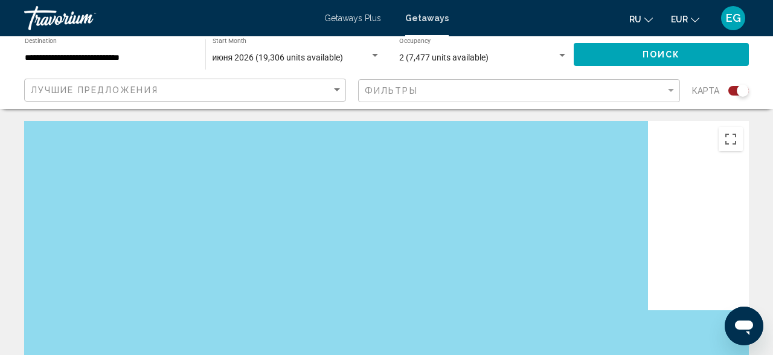
drag, startPoint x: 628, startPoint y: 276, endPoint x: 427, endPoint y: 18, distance: 326.8
click at [431, 121] on div "Um den Modus zum Ziehen mit der Tastatur zu aktivieren, drückst du Alt + Eingab…" at bounding box center [386, 302] width 725 height 363
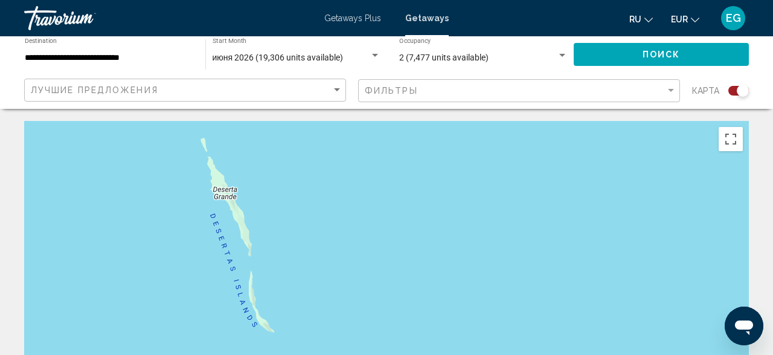
drag, startPoint x: 512, startPoint y: 264, endPoint x: 512, endPoint y: 124, distance: 140.2
click at [506, 135] on div "Um den Modus zum Ziehen mit der Tastatur zu aktivieren, drückst du Alt + Eingab…" at bounding box center [386, 302] width 725 height 363
drag, startPoint x: 551, startPoint y: 273, endPoint x: 581, endPoint y: 124, distance: 151.7
click at [565, 129] on div "Um den Modus zum Ziehen mit der Tastatur zu aktivieren, drückst du Alt + Eingab…" at bounding box center [386, 302] width 725 height 363
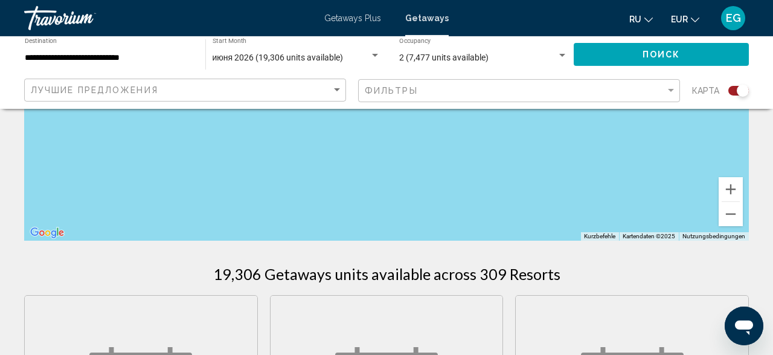
scroll to position [251, 0]
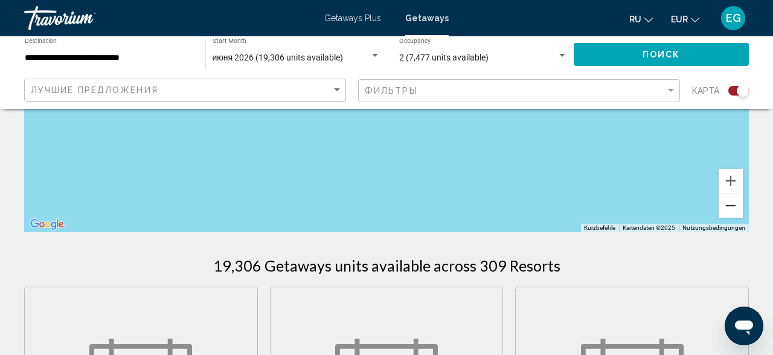
click at [736, 204] on button "Verkleinern" at bounding box center [731, 205] width 24 height 24
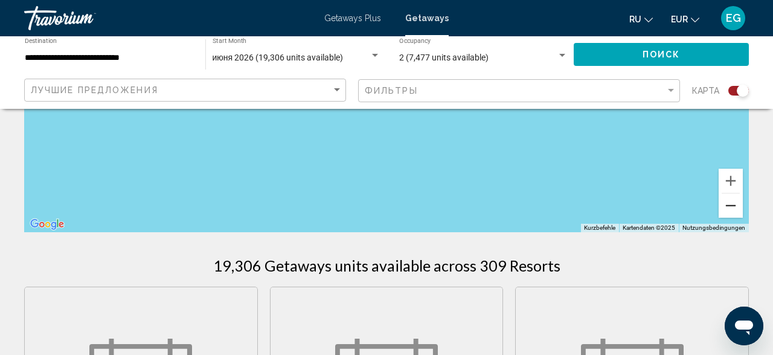
click at [736, 204] on button "Verkleinern" at bounding box center [731, 205] width 24 height 24
drag, startPoint x: 538, startPoint y: 167, endPoint x: 566, endPoint y: 263, distance: 100.2
click at [566, 232] on div "Um den Modus zum Ziehen mit der Tastatur zu aktivieren, drückst du Alt + Eingab…" at bounding box center [386, 50] width 725 height 363
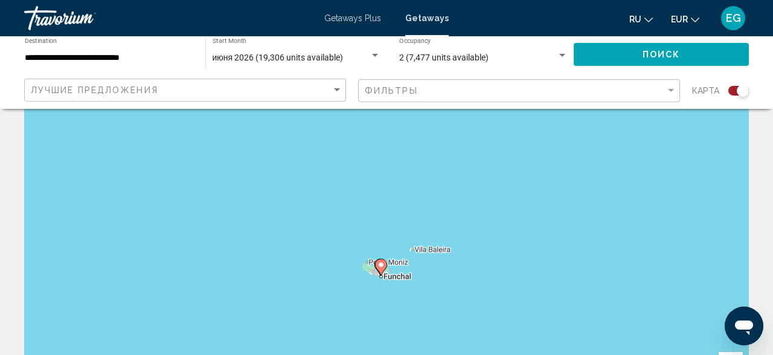
scroll to position [126, 0]
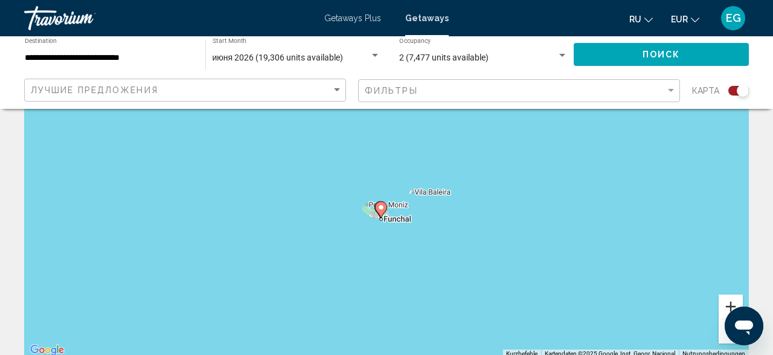
click at [731, 299] on button "Vergrößern" at bounding box center [731, 306] width 24 height 24
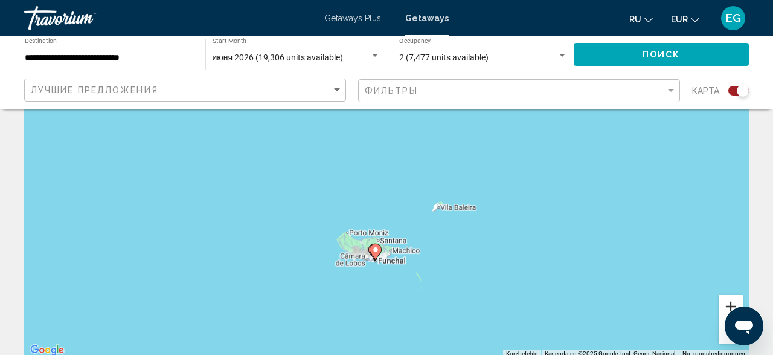
click at [731, 299] on button "Vergrößern" at bounding box center [731, 306] width 24 height 24
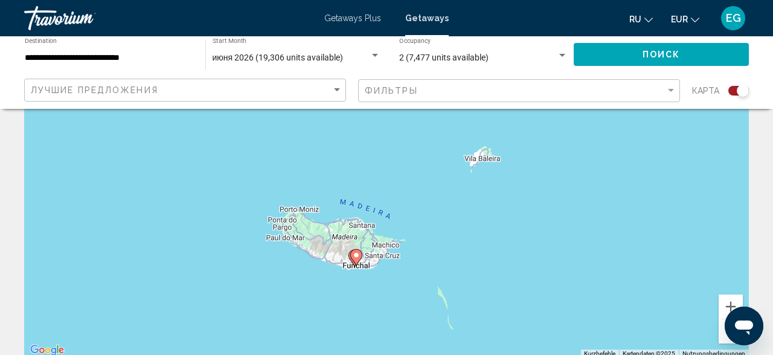
drag, startPoint x: 653, startPoint y: 280, endPoint x: 648, endPoint y: 171, distance: 108.8
click at [648, 171] on div "Um den Modus zum Ziehen mit der Tastatur zu aktivieren, drückst du Alt + Eingab…" at bounding box center [386, 176] width 725 height 363
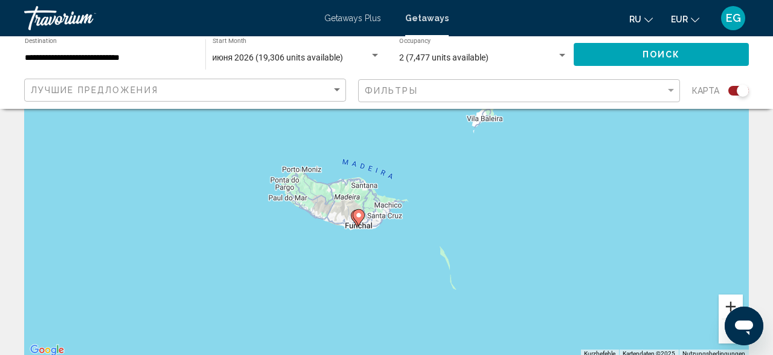
click at [732, 301] on button "Vergrößern" at bounding box center [731, 306] width 24 height 24
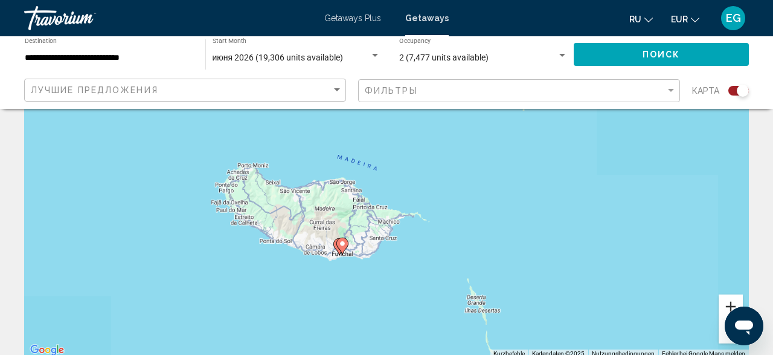
click at [732, 301] on button "Vergrößern" at bounding box center [731, 306] width 24 height 24
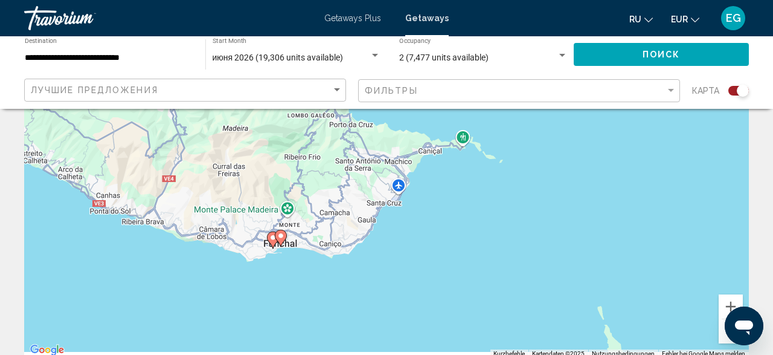
drag, startPoint x: 628, startPoint y: 269, endPoint x: 636, endPoint y: 141, distance: 128.9
click at [636, 141] on div "Um den Modus zum Ziehen mit der Tastatur zu aktivieren, drückst du Alt + Eingab…" at bounding box center [386, 176] width 725 height 363
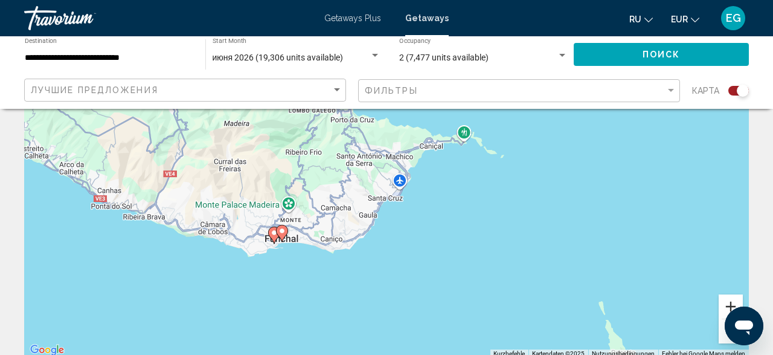
click at [726, 304] on button "Vergrößern" at bounding box center [731, 306] width 24 height 24
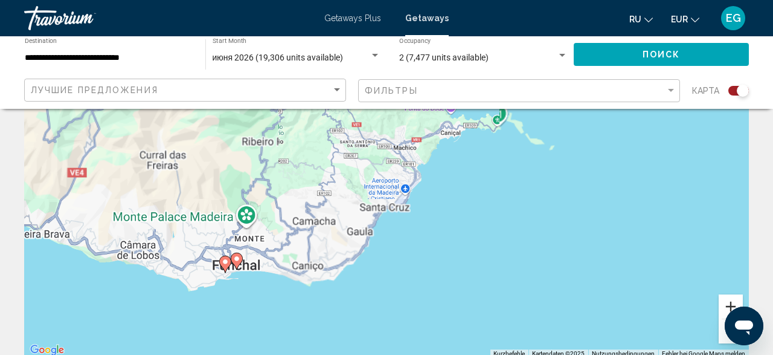
click at [726, 304] on button "Vergrößern" at bounding box center [731, 306] width 24 height 24
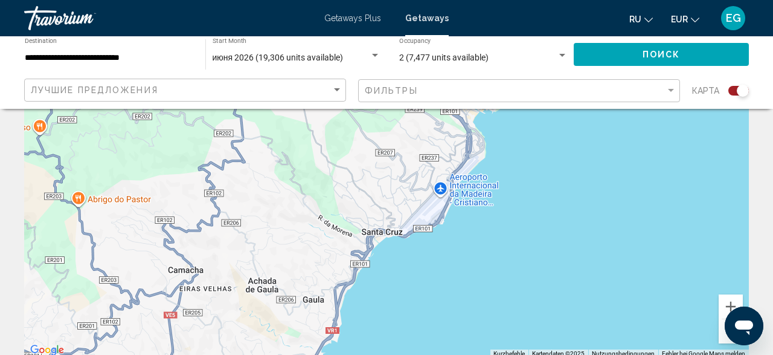
drag, startPoint x: 565, startPoint y: 218, endPoint x: 630, endPoint y: 126, distance: 112.7
click at [630, 126] on div "Um den Modus zum Ziehen mit der Tastatur zu aktivieren, drückst du Alt + Eingab…" at bounding box center [386, 176] width 725 height 363
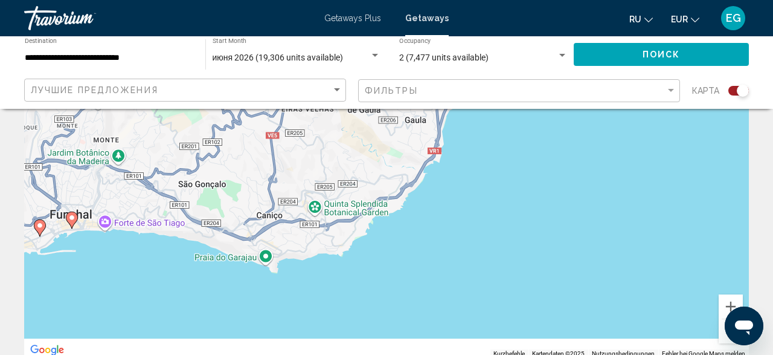
drag, startPoint x: 505, startPoint y: 281, endPoint x: 570, endPoint y: 157, distance: 140.5
click at [570, 157] on div "Um den Modus zum Ziehen mit der Tastatur zu aktivieren, drückst du Alt + Eingab…" at bounding box center [386, 176] width 725 height 363
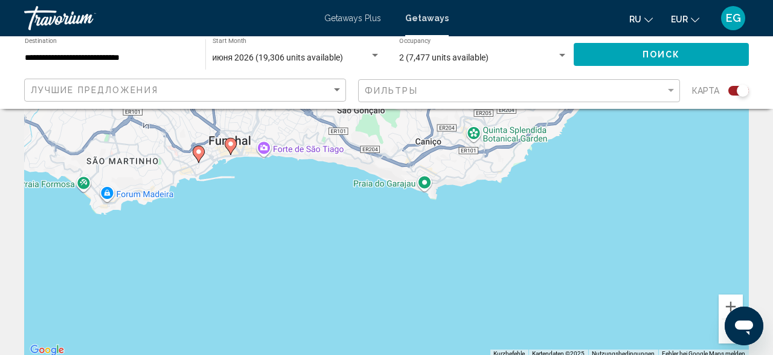
drag, startPoint x: 165, startPoint y: 255, endPoint x: 256, endPoint y: 229, distance: 94.3
click at [256, 229] on div "Um den Modus zum Ziehen mit der Tastatur zu aktivieren, drückst du Alt + Eingab…" at bounding box center [386, 176] width 725 height 363
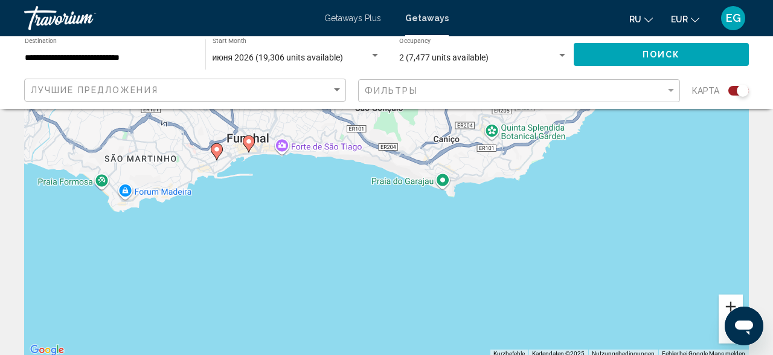
click at [733, 297] on button "Vergrößern" at bounding box center [731, 306] width 24 height 24
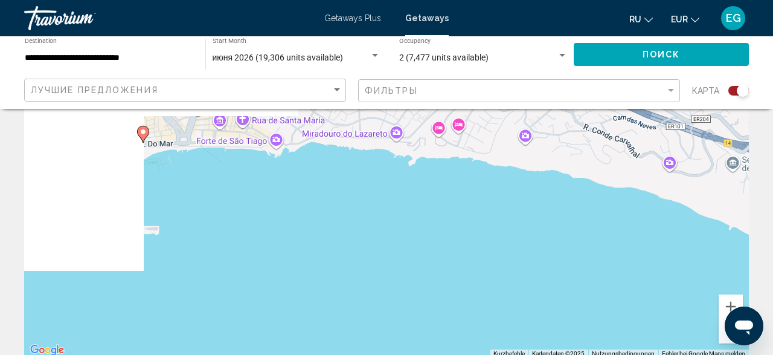
drag, startPoint x: 136, startPoint y: 201, endPoint x: 503, endPoint y: 299, distance: 380.2
click at [503, 299] on div "Um den Modus zum Ziehen mit der Tastatur zu aktivieren, drückst du Alt + Eingab…" at bounding box center [386, 176] width 725 height 363
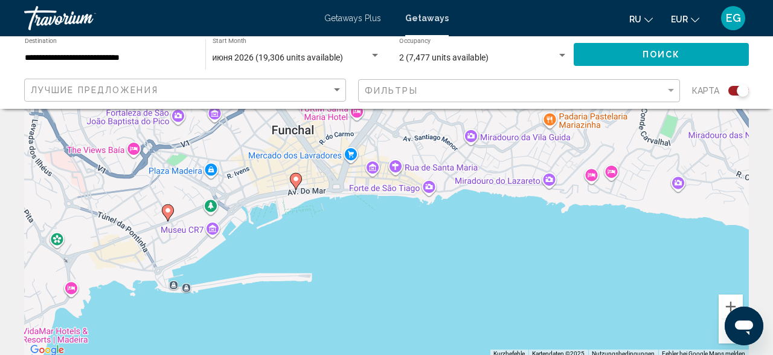
drag, startPoint x: 271, startPoint y: 233, endPoint x: 349, endPoint y: 225, distance: 78.3
click at [349, 225] on div "Um den Modus zum Ziehen mit der Tastatur zu aktivieren, drückst du Alt + Eingab…" at bounding box center [386, 176] width 725 height 363
click at [167, 210] on image "Main content" at bounding box center [167, 210] width 7 height 7
type input "**********"
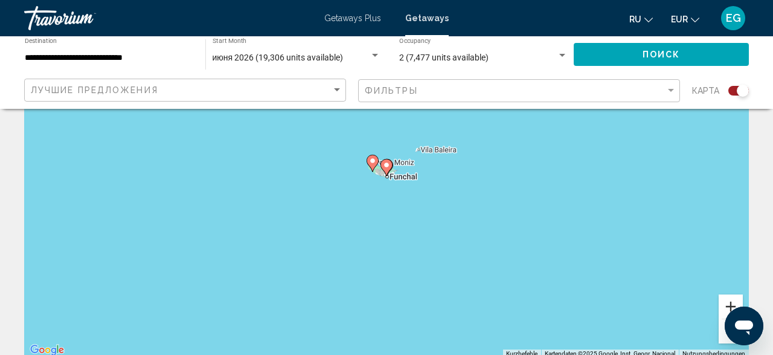
click at [741, 297] on button "Vergrößern" at bounding box center [731, 306] width 24 height 24
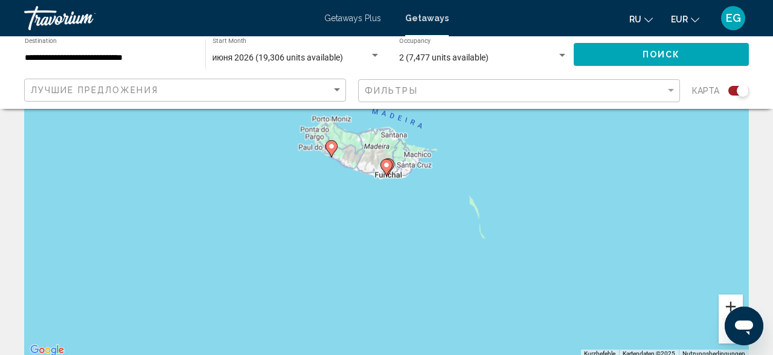
click at [741, 297] on button "Vergrößern" at bounding box center [731, 306] width 24 height 24
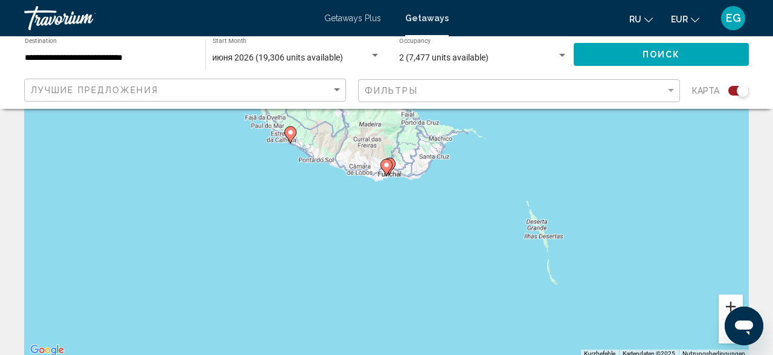
click at [741, 297] on button "Vergrößern" at bounding box center [731, 306] width 24 height 24
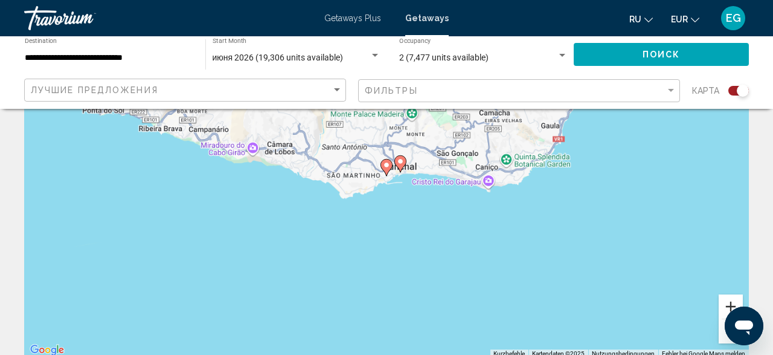
click at [741, 297] on button "Vergrößern" at bounding box center [731, 306] width 24 height 24
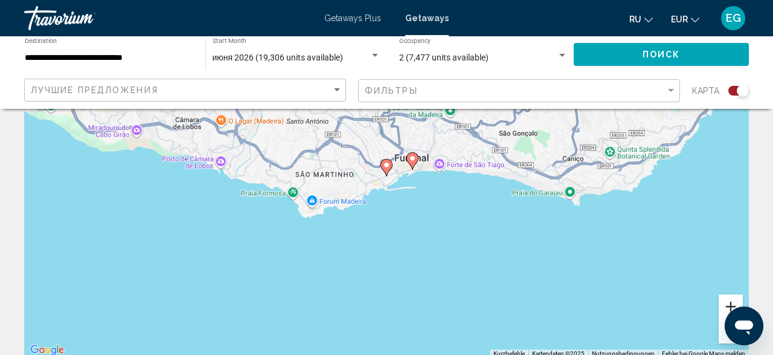
click at [741, 297] on button "Vergrößern" at bounding box center [731, 306] width 24 height 24
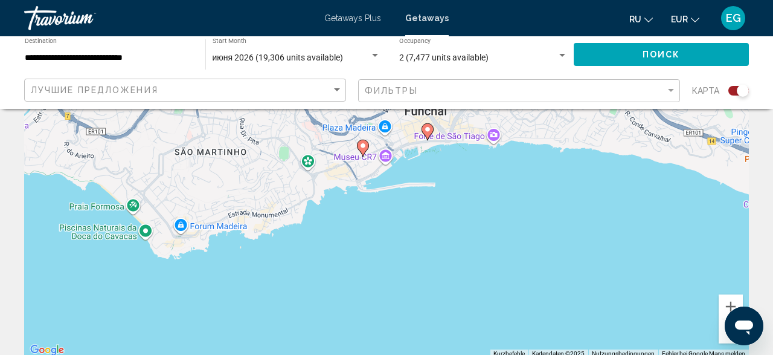
drag, startPoint x: 563, startPoint y: 277, endPoint x: 537, endPoint y: 262, distance: 30.4
click at [537, 262] on div "Um den Modus zum Ziehen mit der Tastatur zu aktivieren, drückst du Alt + Eingab…" at bounding box center [386, 176] width 725 height 363
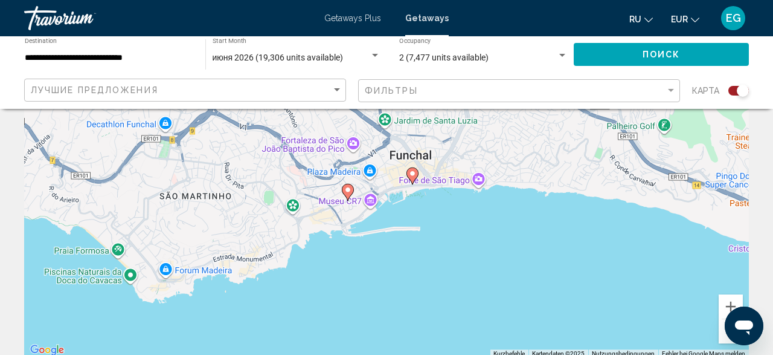
drag, startPoint x: 472, startPoint y: 210, endPoint x: 485, endPoint y: 253, distance: 45.5
click at [485, 253] on div "Um den Modus zum Ziehen mit der Tastatur zu aktivieren, drückst du Alt + Eingab…" at bounding box center [386, 176] width 725 height 363
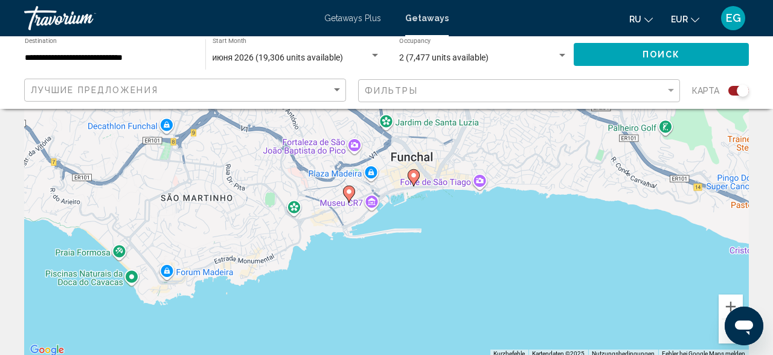
click at [324, 83] on div "Лучшие предложения" at bounding box center [187, 90] width 312 height 22
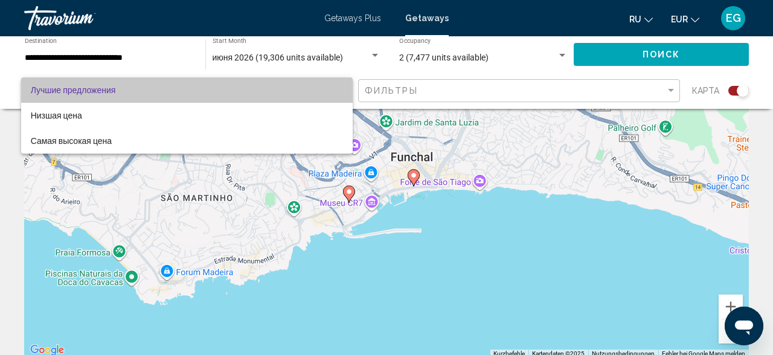
click at [324, 83] on span "Лучшие предложения" at bounding box center [187, 89] width 312 height 25
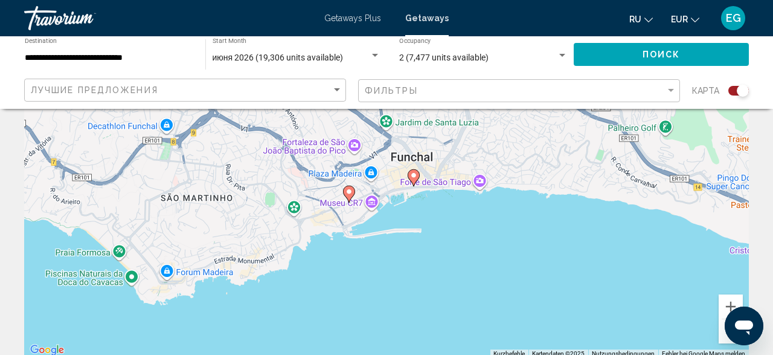
click at [494, 83] on div "Фильтры" at bounding box center [521, 91] width 312 height 22
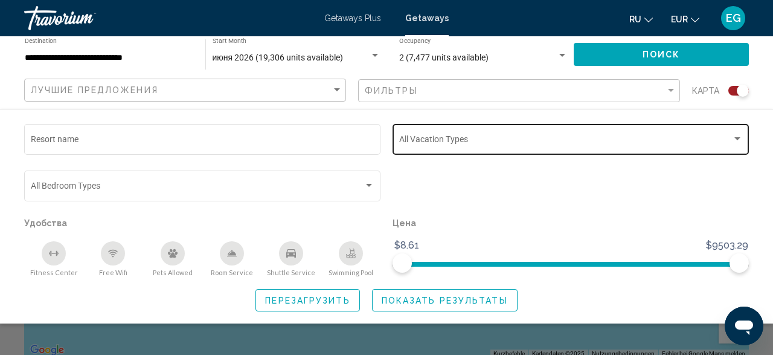
click at [573, 150] on div "Vacation Types All Vacation Types" at bounding box center [571, 137] width 344 height 33
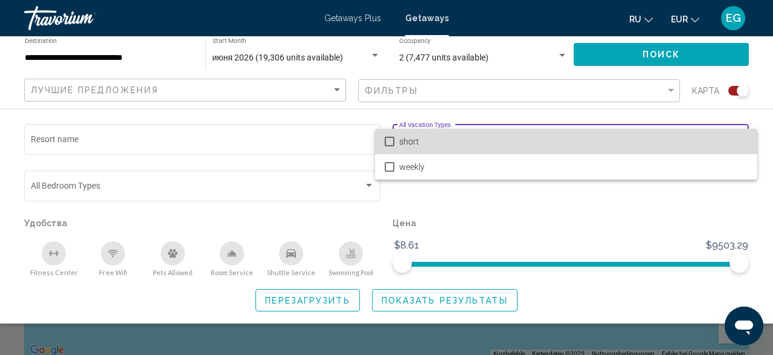
click at [573, 150] on span "short" at bounding box center [573, 141] width 349 height 25
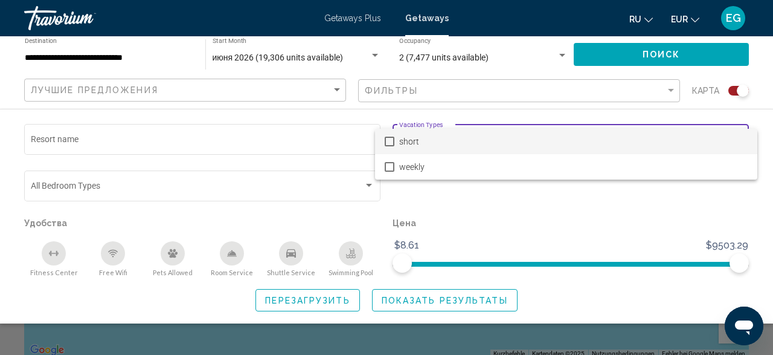
click at [346, 299] on div at bounding box center [386, 177] width 773 height 355
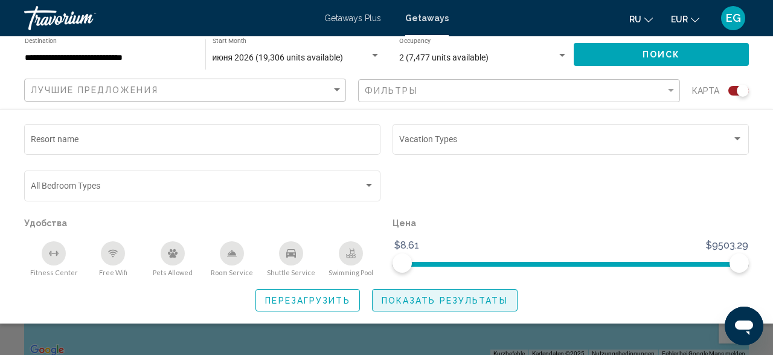
click at [503, 299] on span "Показать результаты" at bounding box center [445, 300] width 126 height 10
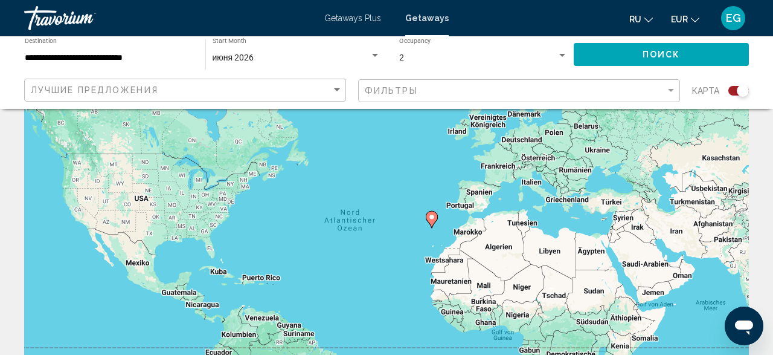
scroll to position [189, 0]
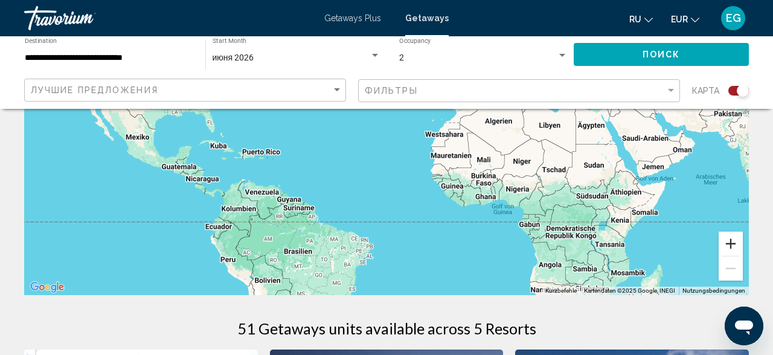
click at [735, 252] on button "Vergrößern" at bounding box center [731, 243] width 24 height 24
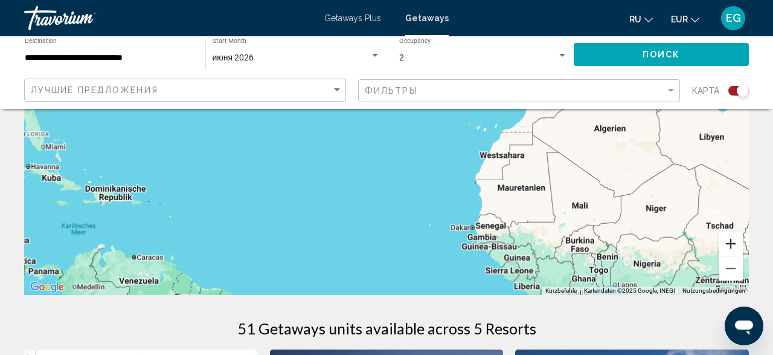
click at [735, 247] on button "Vergrößern" at bounding box center [731, 243] width 24 height 24
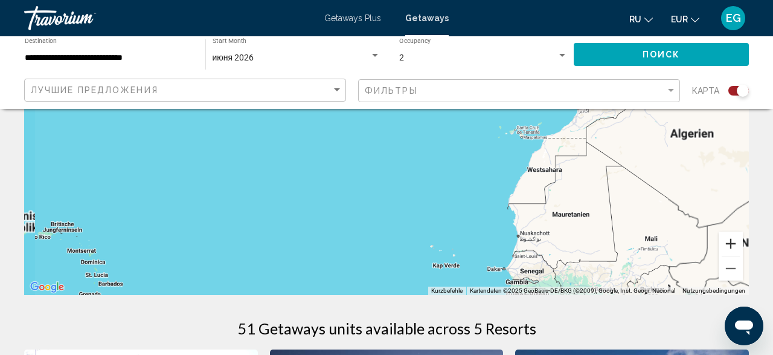
click at [735, 247] on button "Vergrößern" at bounding box center [731, 243] width 24 height 24
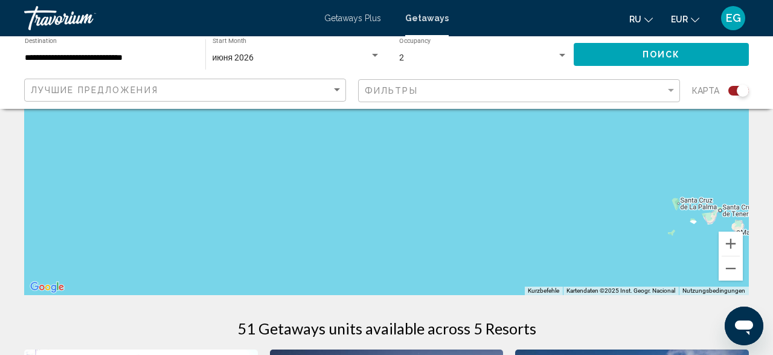
drag, startPoint x: 515, startPoint y: 257, endPoint x: 506, endPoint y: 311, distance: 54.5
click at [506, 295] on div "Um den Modus zum Ziehen mit der Tastatur zu aktivieren, drückst du Alt + Eingab…" at bounding box center [386, 113] width 725 height 363
drag, startPoint x: 536, startPoint y: 180, endPoint x: 431, endPoint y: 257, distance: 130.0
click at [431, 257] on div "Um den Modus zum Ziehen mit der Tastatur zu aktivieren, drückst du Alt + Eingab…" at bounding box center [386, 113] width 725 height 363
click at [732, 252] on button "Vergrößern" at bounding box center [731, 243] width 24 height 24
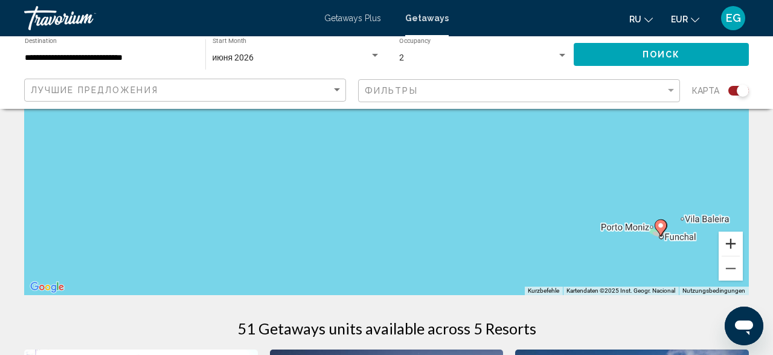
click at [732, 252] on button "Vergrößern" at bounding box center [731, 243] width 24 height 24
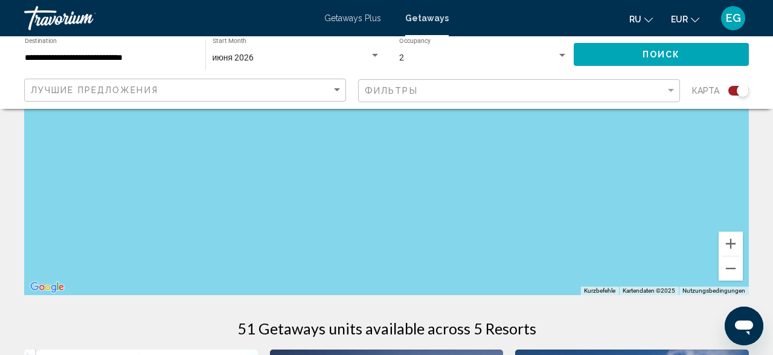
drag, startPoint x: 639, startPoint y: 221, endPoint x: 237, endPoint y: 166, distance: 405.7
click at [237, 166] on div "Um den Modus zum Ziehen mit der Tastatur zu aktivieren, drückst du Alt + Eingab…" at bounding box center [386, 113] width 725 height 363
drag, startPoint x: 341, startPoint y: 205, endPoint x: 296, endPoint y: 127, distance: 89.3
click at [297, 127] on div "Um den Modus zum Ziehen mit der Tastatur zu aktivieren, drückst du Alt + Eingab…" at bounding box center [386, 113] width 725 height 363
drag, startPoint x: 499, startPoint y: 249, endPoint x: 265, endPoint y: 129, distance: 262.4
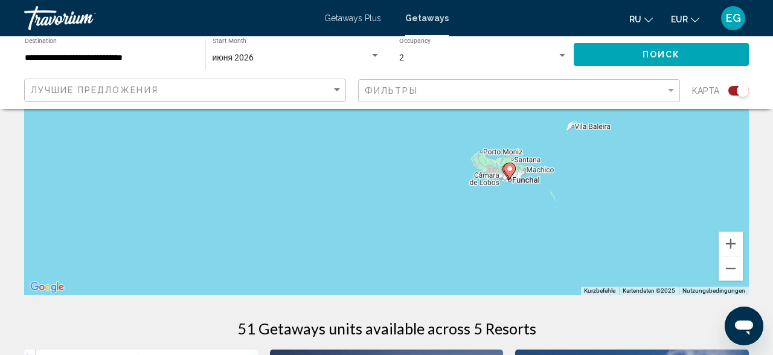
click at [265, 129] on div "Um den Modus zum Ziehen mit der Tastatur zu aktivieren, drückst du Alt + Eingab…" at bounding box center [386, 113] width 725 height 363
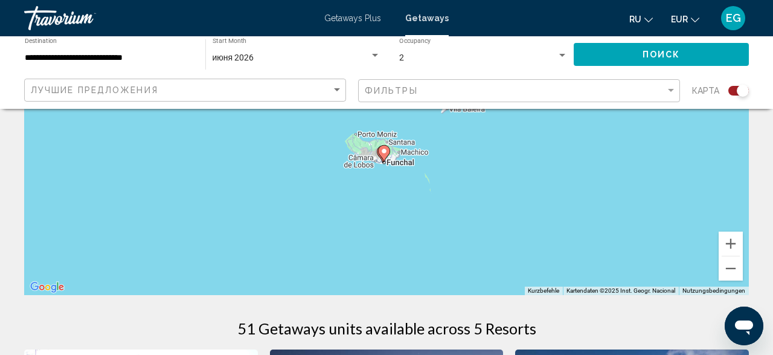
drag, startPoint x: 398, startPoint y: 193, endPoint x: 375, endPoint y: 192, distance: 22.4
click at [375, 192] on div "Um den Modus zum Ziehen mit der Tastatur zu aktivieren, drückst du Alt + Eingab…" at bounding box center [386, 113] width 725 height 363
click at [727, 240] on button "Vergrößern" at bounding box center [731, 243] width 24 height 24
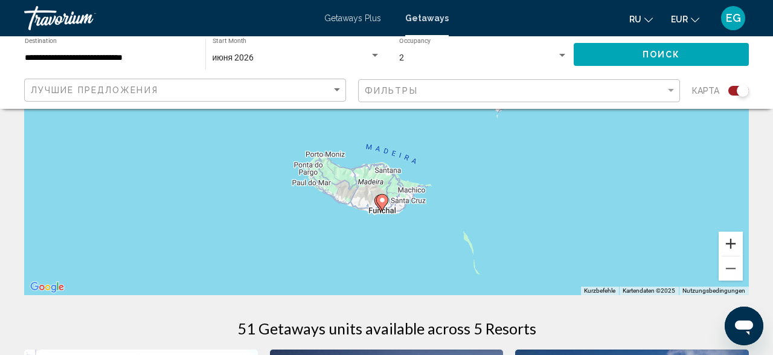
click at [727, 240] on button "Vergrößern" at bounding box center [731, 243] width 24 height 24
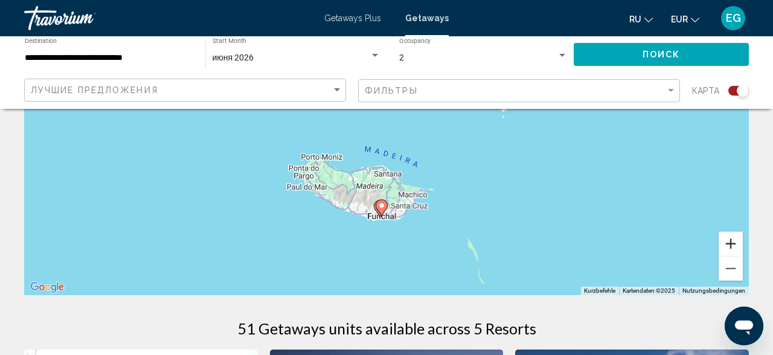
click at [727, 240] on button "Vergrößern" at bounding box center [731, 243] width 24 height 24
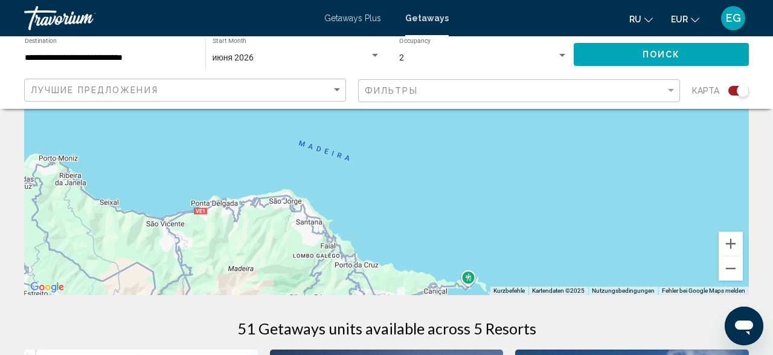
drag, startPoint x: 656, startPoint y: 233, endPoint x: 574, endPoint y: 105, distance: 151.9
click at [575, 106] on div "Um den Modus zum Ziehen mit der Tastatur zu aktivieren, drückst du Alt + Eingab…" at bounding box center [386, 113] width 725 height 363
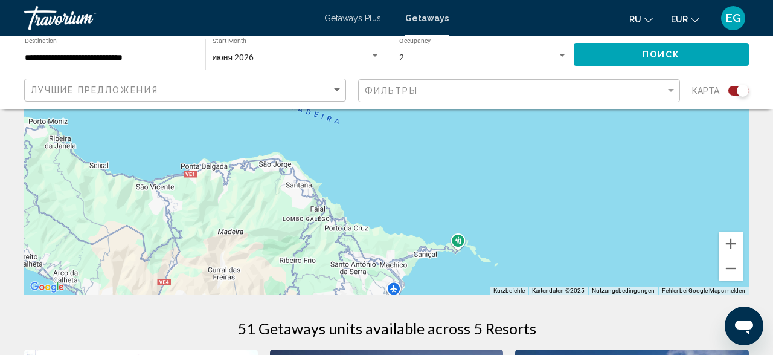
drag, startPoint x: 506, startPoint y: 216, endPoint x: 592, endPoint y: 111, distance: 135.7
click at [592, 111] on div "Um den Modus zum Ziehen mit der Tastatur zu aktivieren, drückst du Alt + Eingab…" at bounding box center [386, 113] width 725 height 363
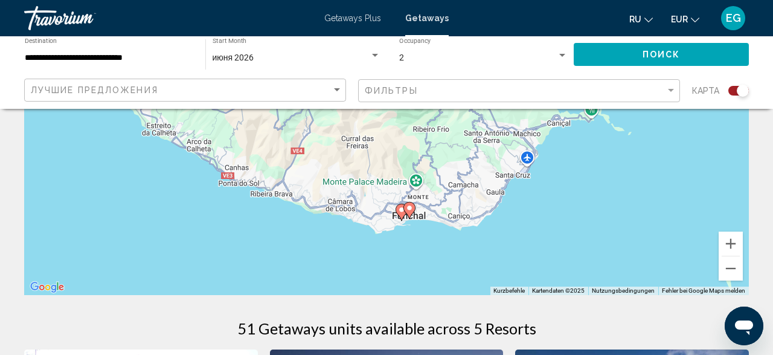
drag, startPoint x: 562, startPoint y: 221, endPoint x: 557, endPoint y: 154, distance: 67.3
click at [557, 154] on div "Um den Modus zum Ziehen mit der Tastatur zu aktivieren, drückst du Alt + Eingab…" at bounding box center [386, 113] width 725 height 363
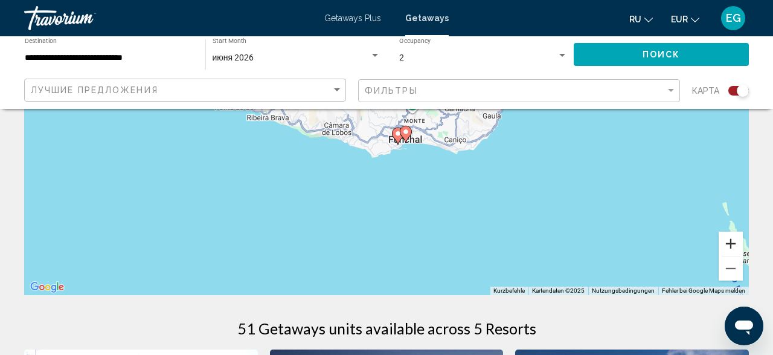
click at [728, 247] on button "Vergrößern" at bounding box center [731, 243] width 24 height 24
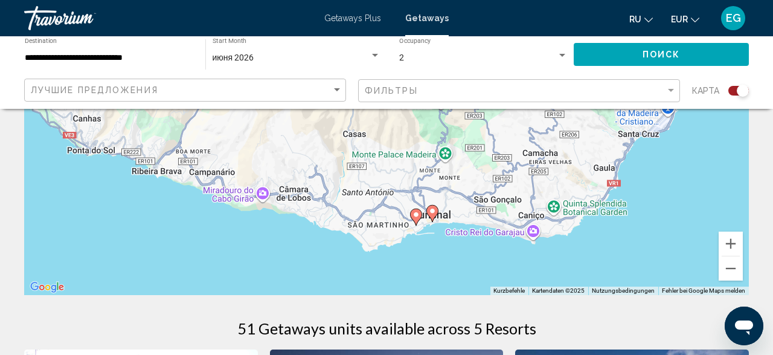
drag, startPoint x: 509, startPoint y: 186, endPoint x: 517, endPoint y: 236, distance: 50.8
click at [517, 236] on div "Um den Modus zum Ziehen mit der Tastatur zu aktivieren, drückst du Alt + Eingab…" at bounding box center [386, 113] width 725 height 363
click at [740, 250] on button "Vergrößern" at bounding box center [731, 243] width 24 height 24
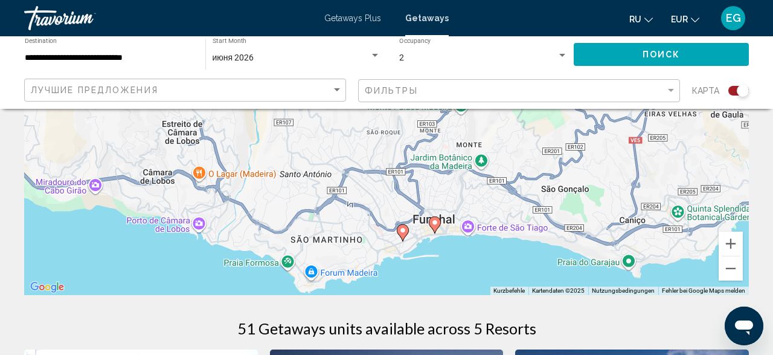
drag, startPoint x: 636, startPoint y: 251, endPoint x: 592, endPoint y: 155, distance: 105.7
click at [592, 155] on div "Um den Modus zum Ziehen mit der Tastatur zu aktivieren, drückst du Alt + Eingab…" at bounding box center [386, 113] width 725 height 363
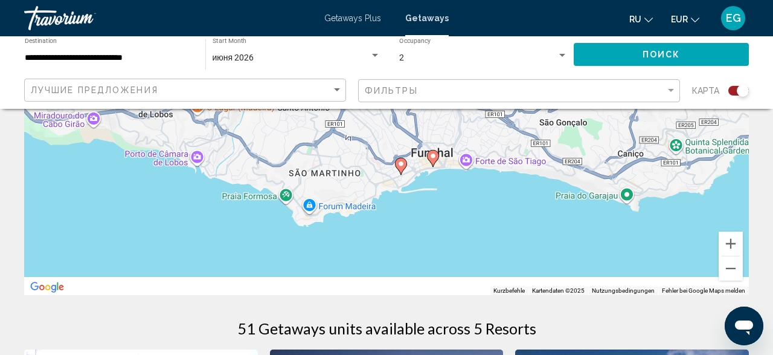
drag, startPoint x: 563, startPoint y: 224, endPoint x: 563, endPoint y: 137, distance: 87.0
click at [563, 137] on div "Um den Modus zum Ziehen mit der Tastatur zu aktivieren, drückst du Alt + Eingab…" at bounding box center [386, 113] width 725 height 363
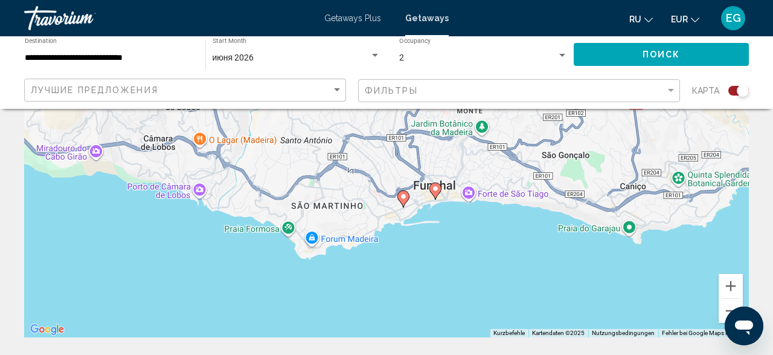
scroll to position [126, 0]
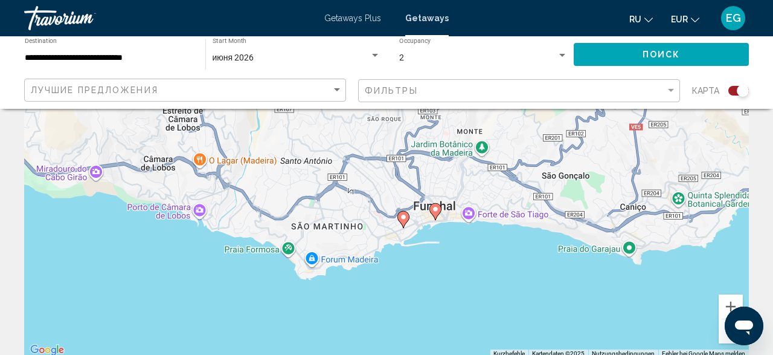
click at [137, 60] on input "**********" at bounding box center [109, 58] width 169 height 10
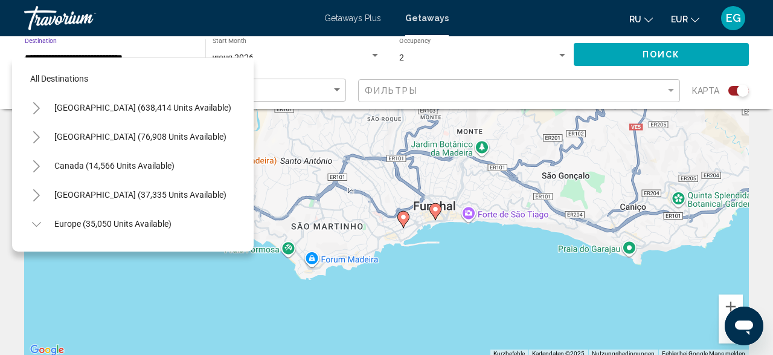
scroll to position [478, 0]
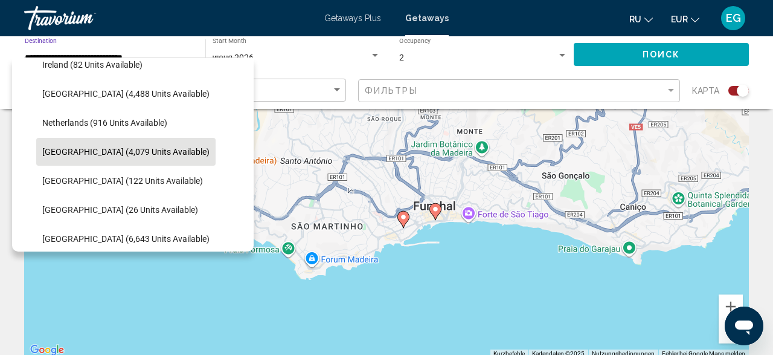
click at [107, 153] on span "[GEOGRAPHIC_DATA] (4,079 units available)" at bounding box center [125, 152] width 167 height 10
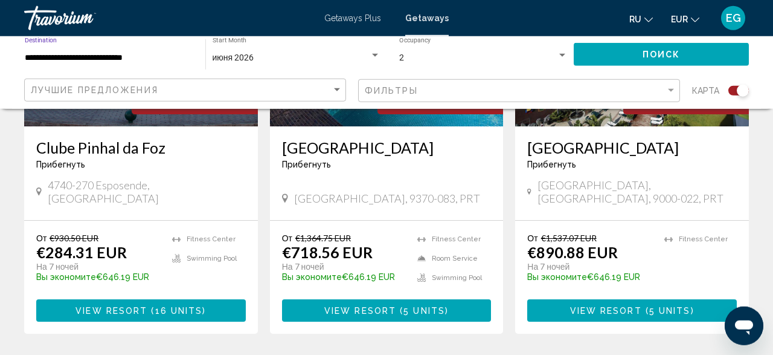
scroll to position [628, 0]
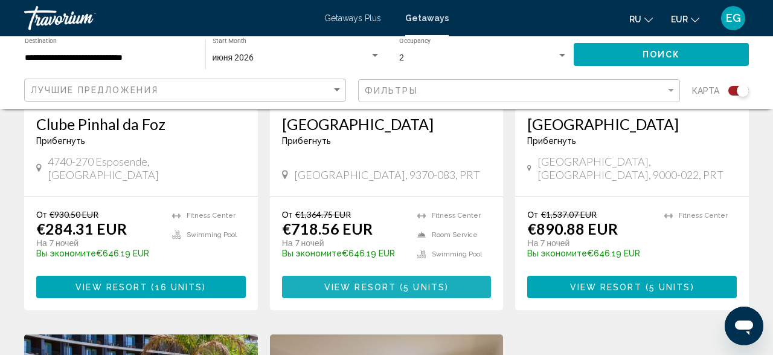
click at [445, 282] on span "( 5 units )" at bounding box center [422, 287] width 53 height 10
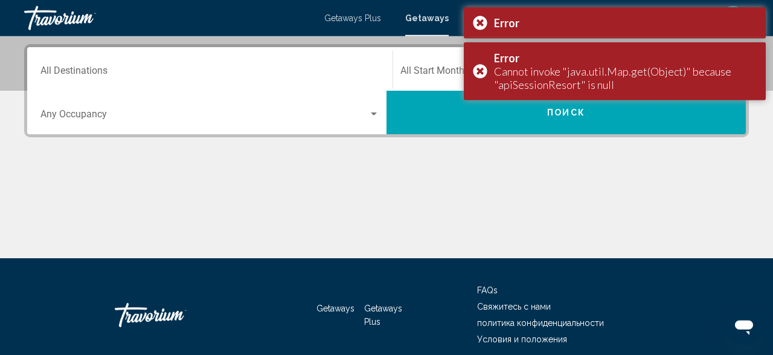
scroll to position [197, 0]
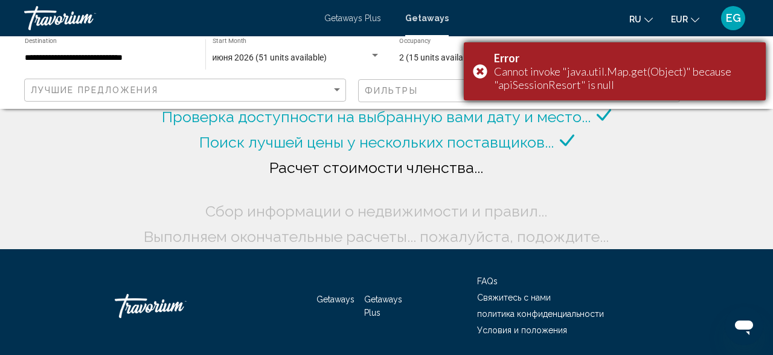
click at [487, 71] on div "Error Cannot invoke "java.util.Map.get(Object)" because "apiSessionResort" is n…" at bounding box center [615, 71] width 302 height 58
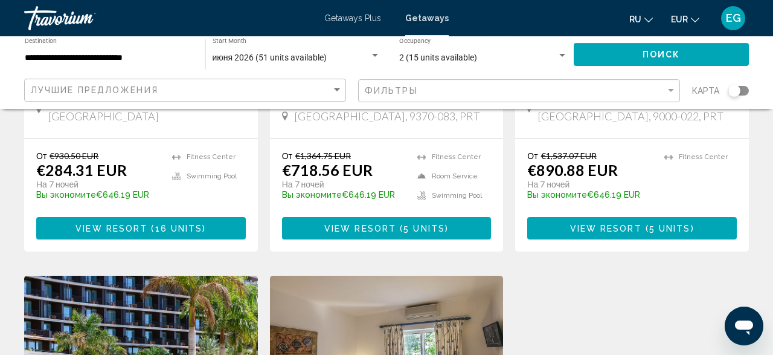
scroll to position [314, 0]
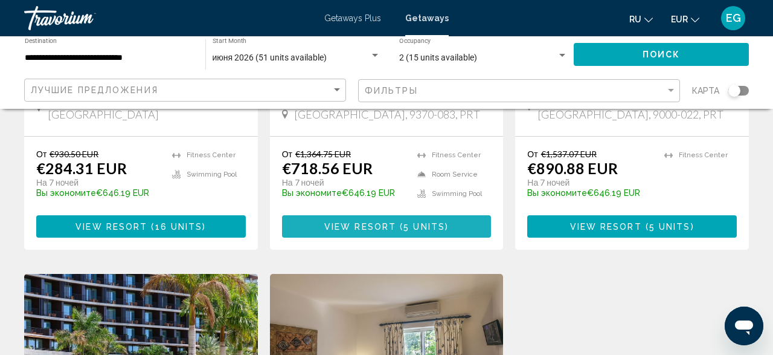
click at [423, 222] on span "5 units" at bounding box center [425, 227] width 42 height 10
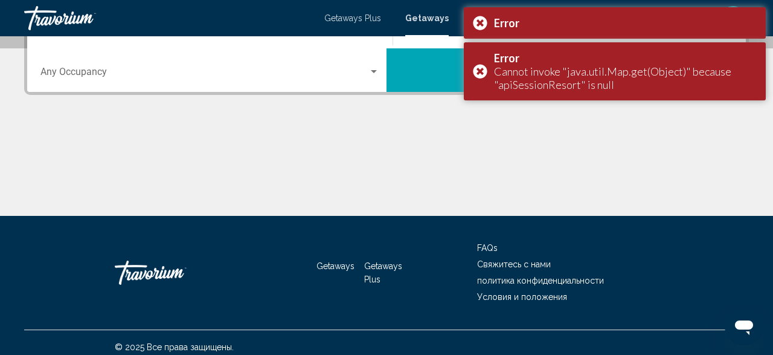
scroll to position [251, 0]
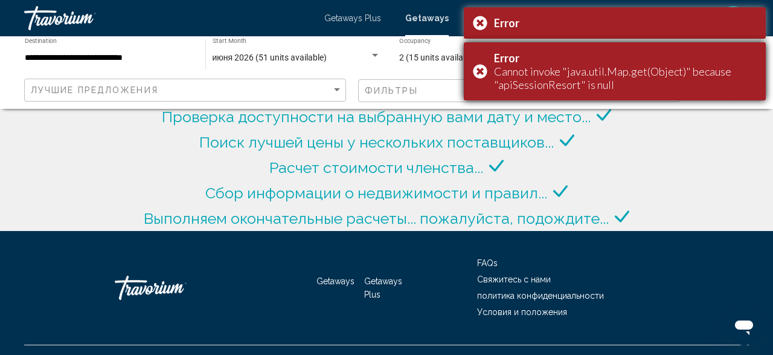
click at [478, 73] on div "Error Cannot invoke "java.util.Map.get(Object)" because "apiSessionResort" is n…" at bounding box center [615, 71] width 302 height 58
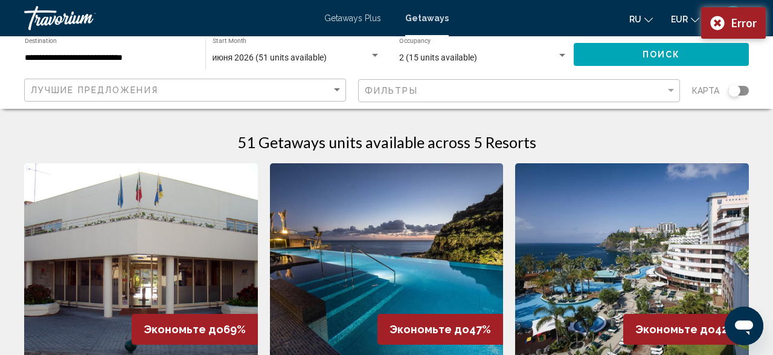
click at [477, 22] on div "ru English Español Français Italiano Português русский EUR USD ($) MXN (Mex$) C…" at bounding box center [605, 17] width 288 height 25
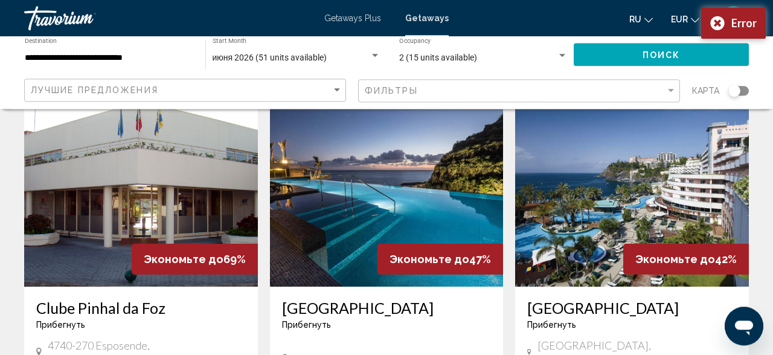
scroll to position [189, 0]
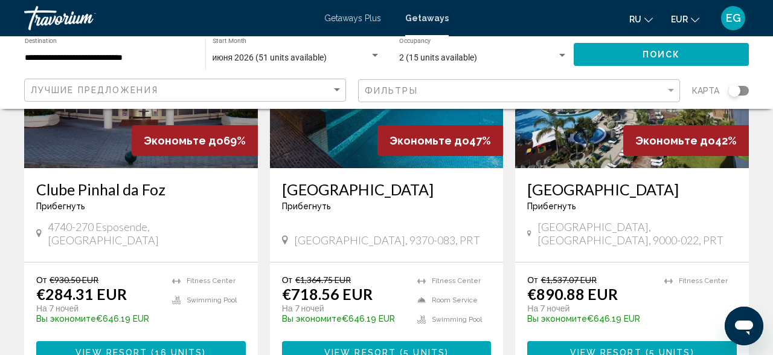
click at [621, 341] on button "View Resort ( 5 units )" at bounding box center [633, 352] width 210 height 22
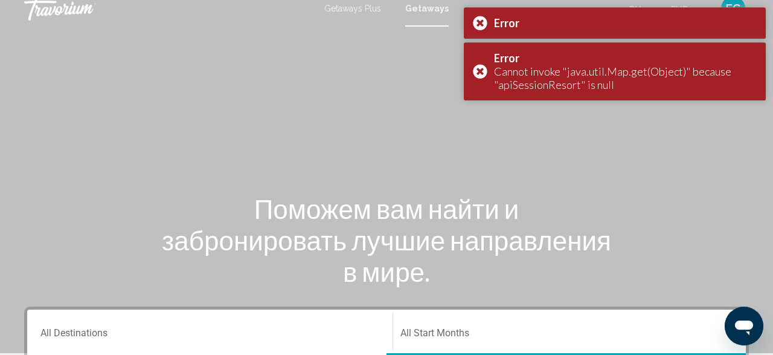
scroll to position [189, 0]
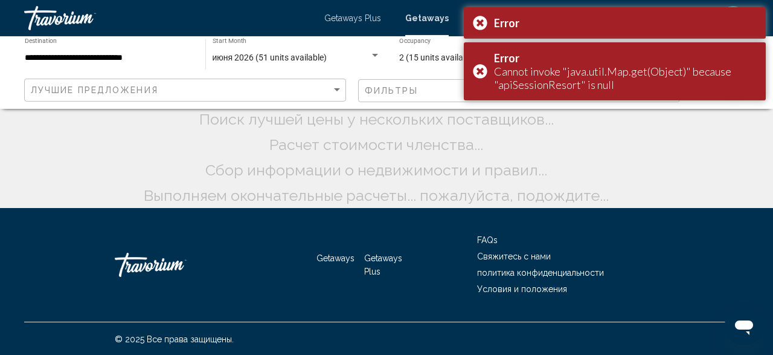
scroll to position [42, 0]
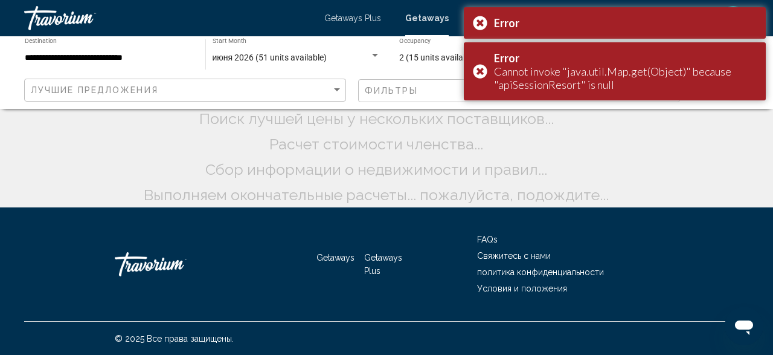
drag, startPoint x: 485, startPoint y: 68, endPoint x: 461, endPoint y: 10, distance: 62.8
click at [484, 68] on div "Error Cannot invoke "java.util.Map.get(Object)" because "apiSessionResort" is n…" at bounding box center [615, 71] width 302 height 58
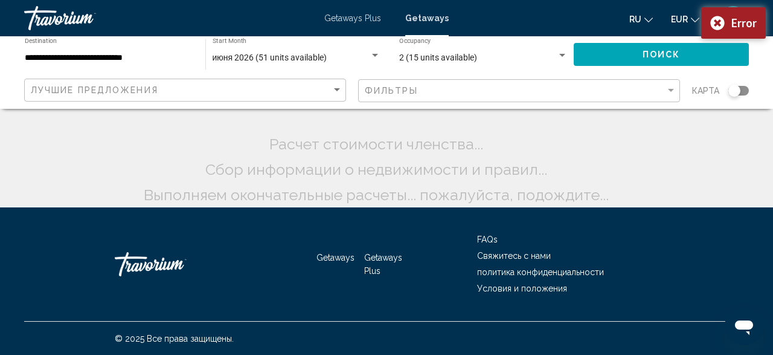
click at [479, 27] on div "ru English Español Français Italiano Português русский EUR USD ($) MXN (Mex$) C…" at bounding box center [605, 17] width 288 height 25
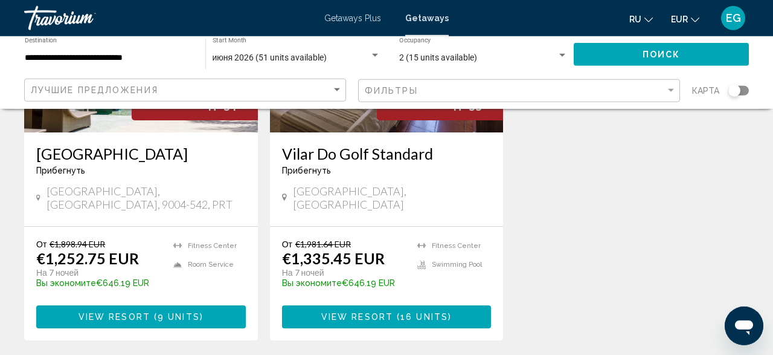
scroll to position [710, 0]
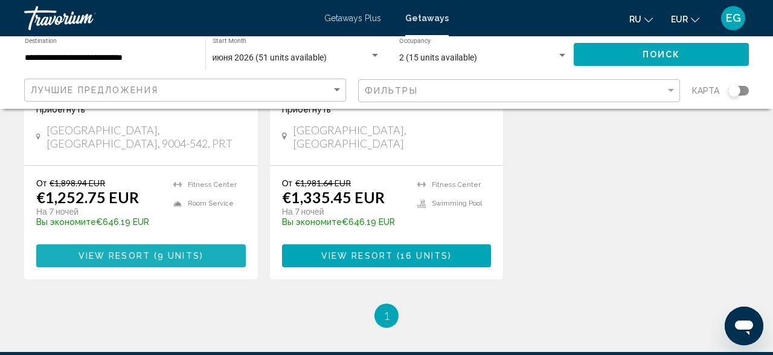
click at [171, 251] on span "9 units" at bounding box center [179, 256] width 42 height 10
